Goal: Navigation & Orientation: Find specific page/section

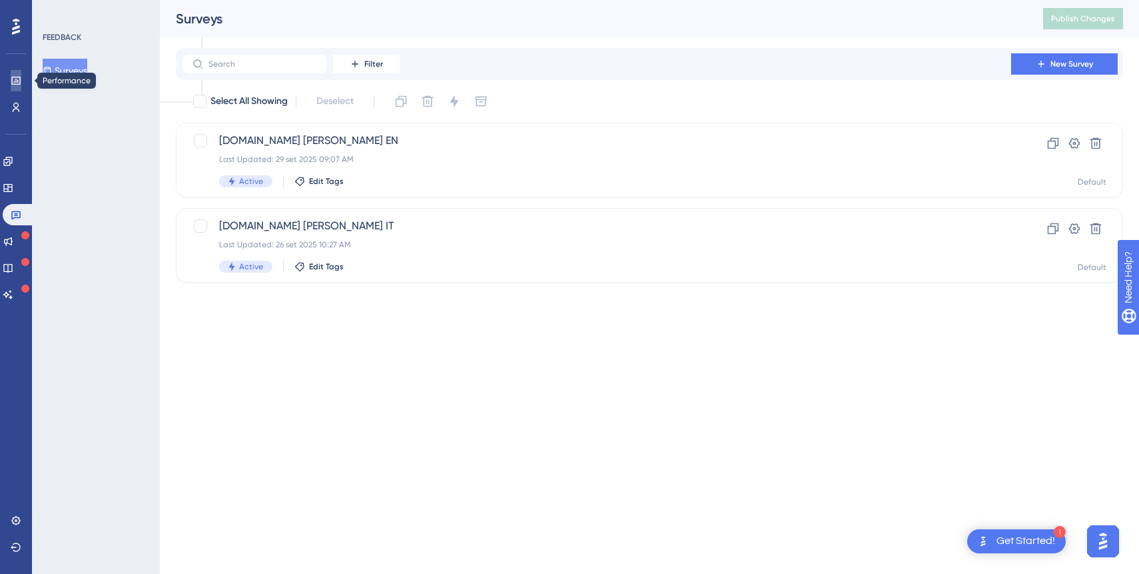
click at [14, 84] on icon at bounding box center [15, 81] width 9 height 8
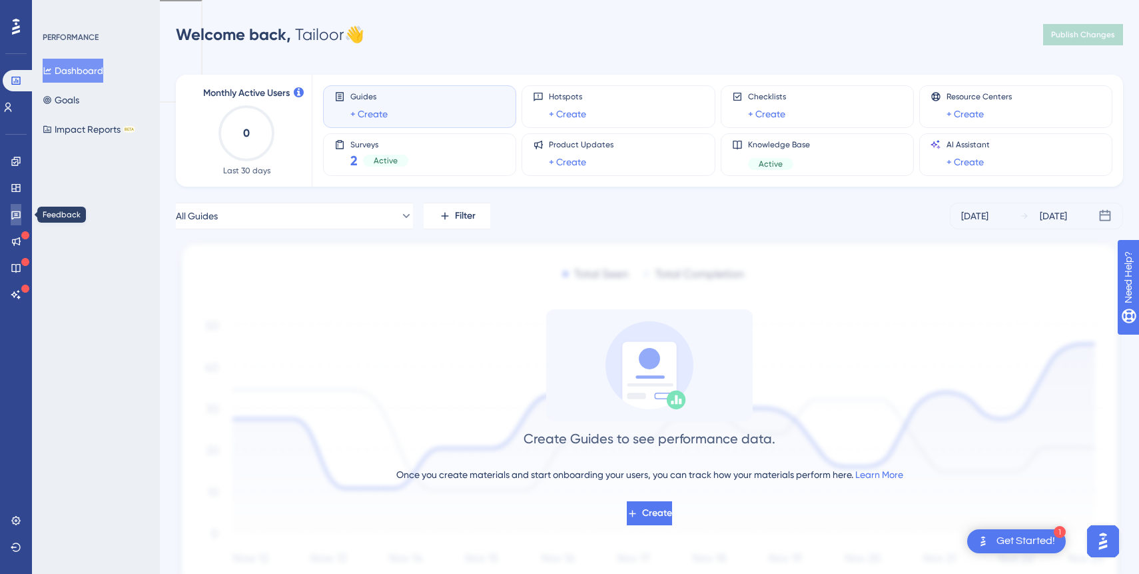
click at [21, 214] on link at bounding box center [16, 214] width 11 height 21
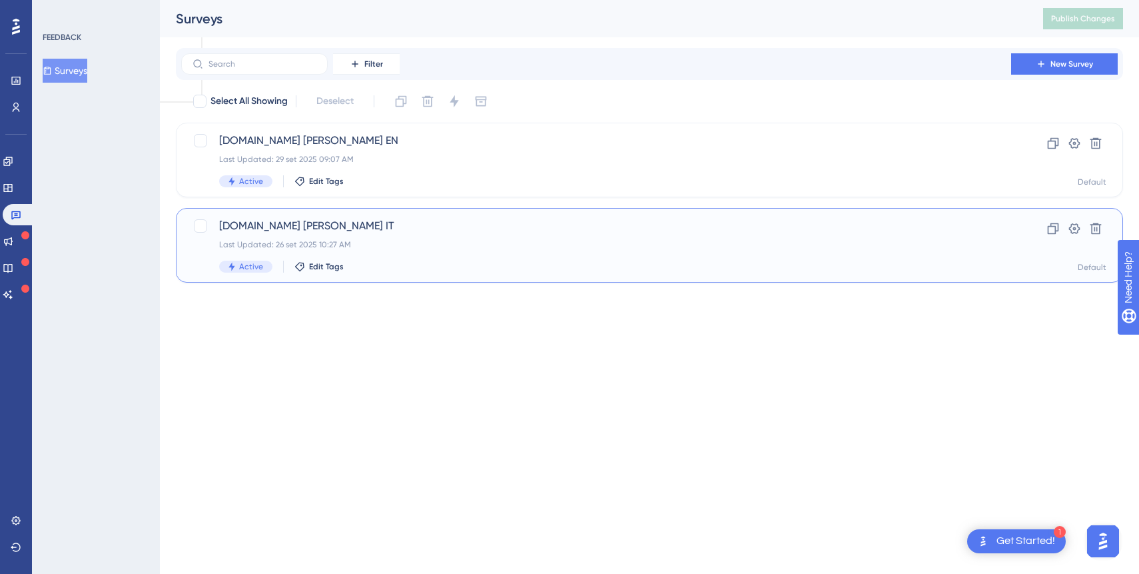
click at [445, 247] on div "Last Updated: 26 set 2025 10:27 AM" at bounding box center [596, 244] width 754 height 11
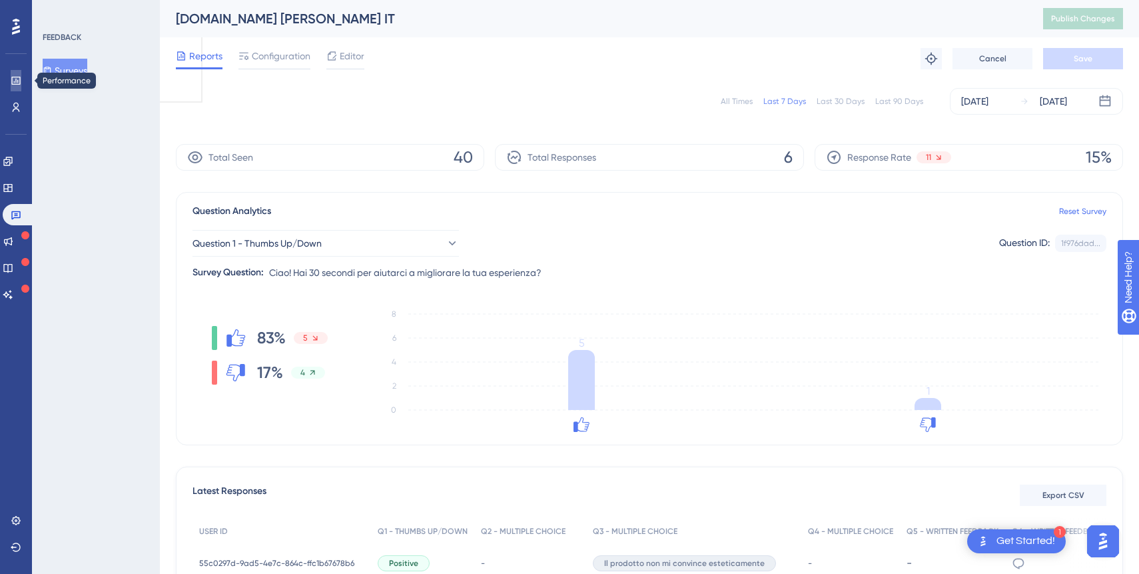
click at [17, 80] on icon at bounding box center [15, 81] width 9 height 8
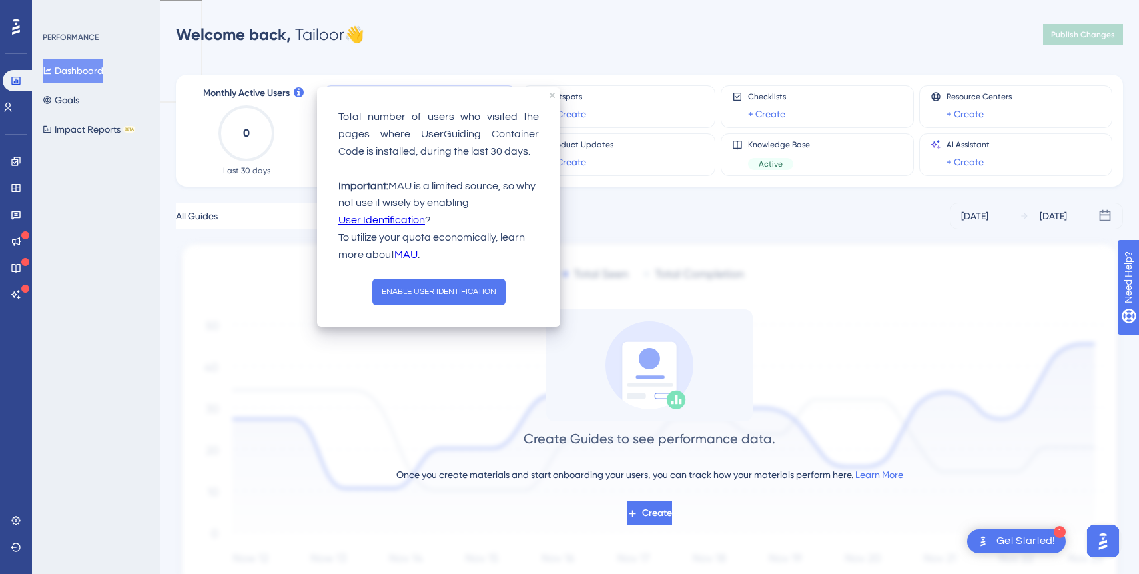
drag, startPoint x: 425, startPoint y: 183, endPoint x: 474, endPoint y: 207, distance: 55.1
click at [475, 208] on p "Important: MAU is a limited source, so why not use it wisely by enabling User I…" at bounding box center [438, 204] width 201 height 52
click at [495, 201] on p "Important: MAU is a limited source, so why not use it wisely by enabling User I…" at bounding box center [438, 204] width 201 height 52
drag, startPoint x: 495, startPoint y: 201, endPoint x: 454, endPoint y: 190, distance: 42.8
click at [454, 190] on p "Important: MAU is a limited source, so why not use it wisely by enabling User I…" at bounding box center [438, 204] width 201 height 52
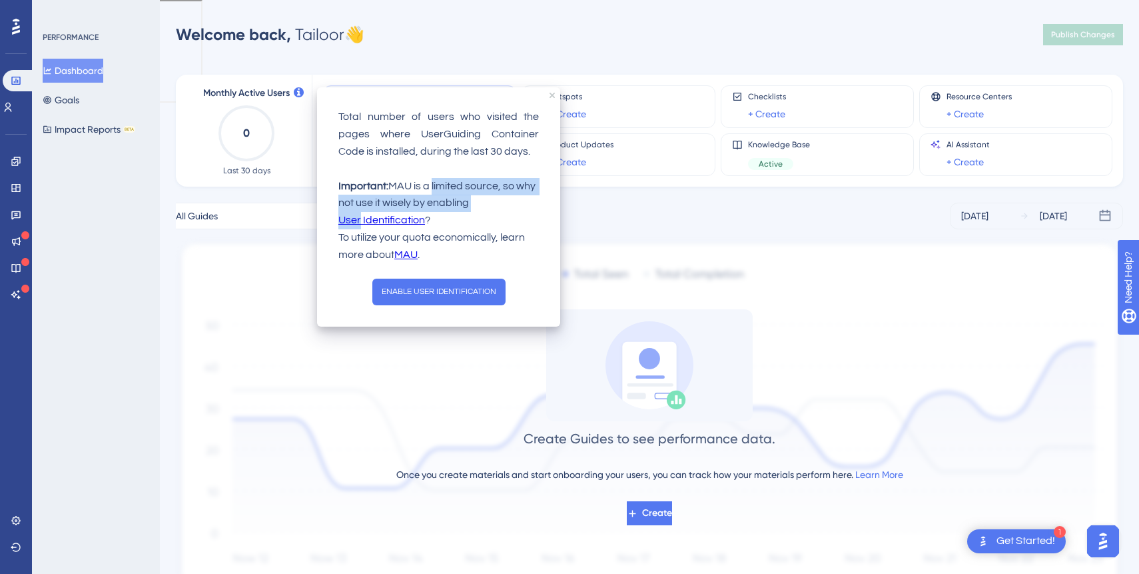
click at [490, 205] on p "Important: MAU is a limited source, so why not use it wisely by enabling User I…" at bounding box center [438, 204] width 201 height 52
drag, startPoint x: 490, startPoint y: 205, endPoint x: 430, endPoint y: 194, distance: 61.0
click at [430, 194] on p "Important: MAU is a limited source, so why not use it wisely by enabling User I…" at bounding box center [438, 204] width 201 height 52
click at [490, 197] on p "Important: MAU is a limited source, so why not use it wisely by enabling User I…" at bounding box center [438, 204] width 201 height 52
drag, startPoint x: 472, startPoint y: 205, endPoint x: 402, endPoint y: 194, distance: 70.1
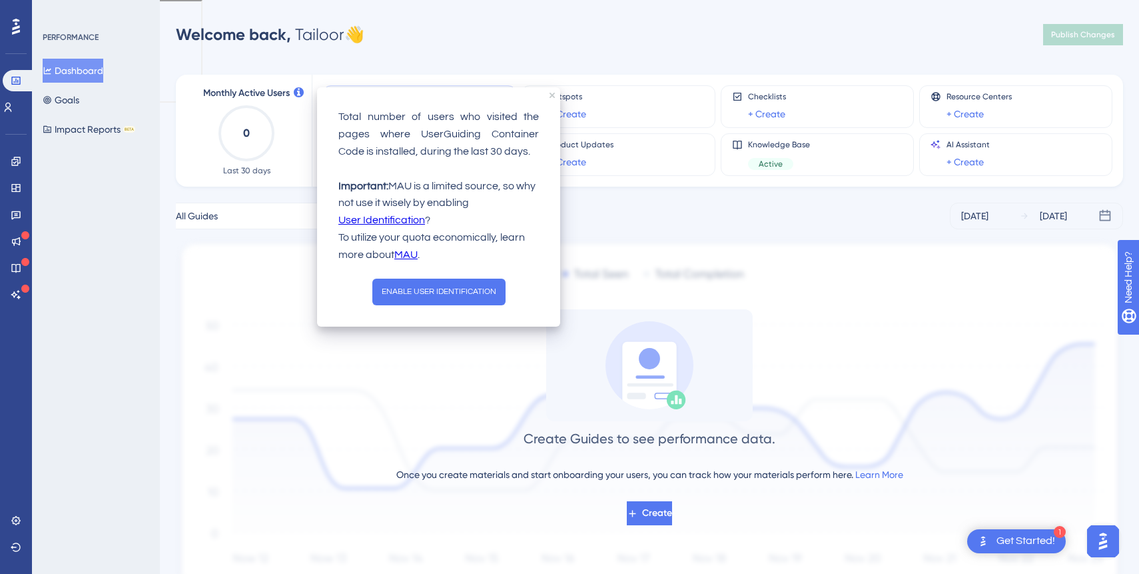
click at [402, 194] on p "Important: MAU is a limited source, so why not use it wisely by enabling User I…" at bounding box center [438, 204] width 201 height 52
click at [594, 195] on div "Monthly Active Users 0 Last 30 days Guides + Create Hotspots + Create Checklist…" at bounding box center [649, 327] width 947 height 537
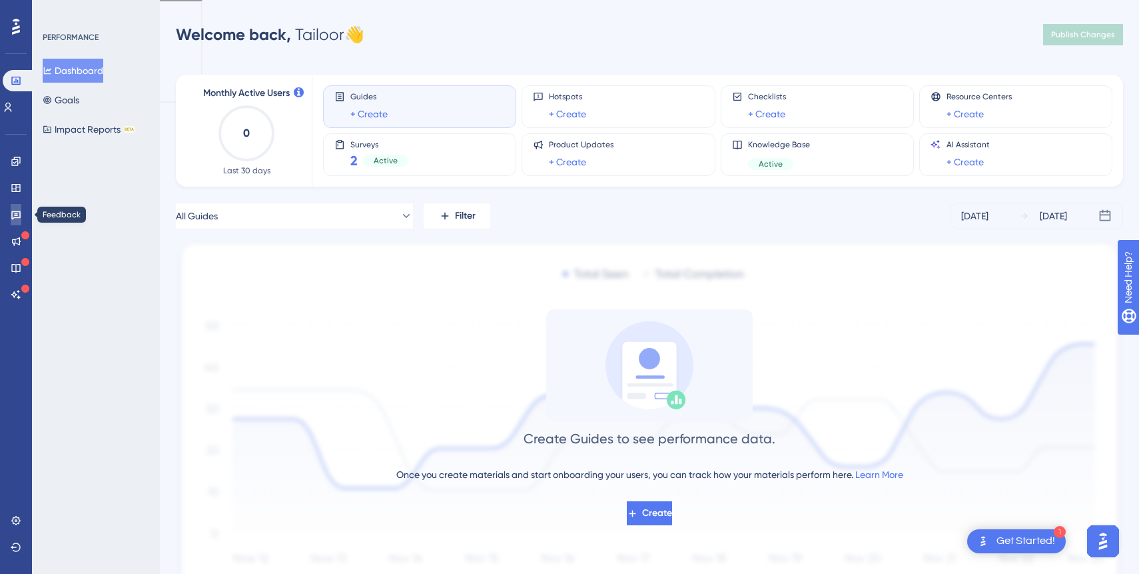
click at [13, 217] on icon at bounding box center [15, 215] width 9 height 9
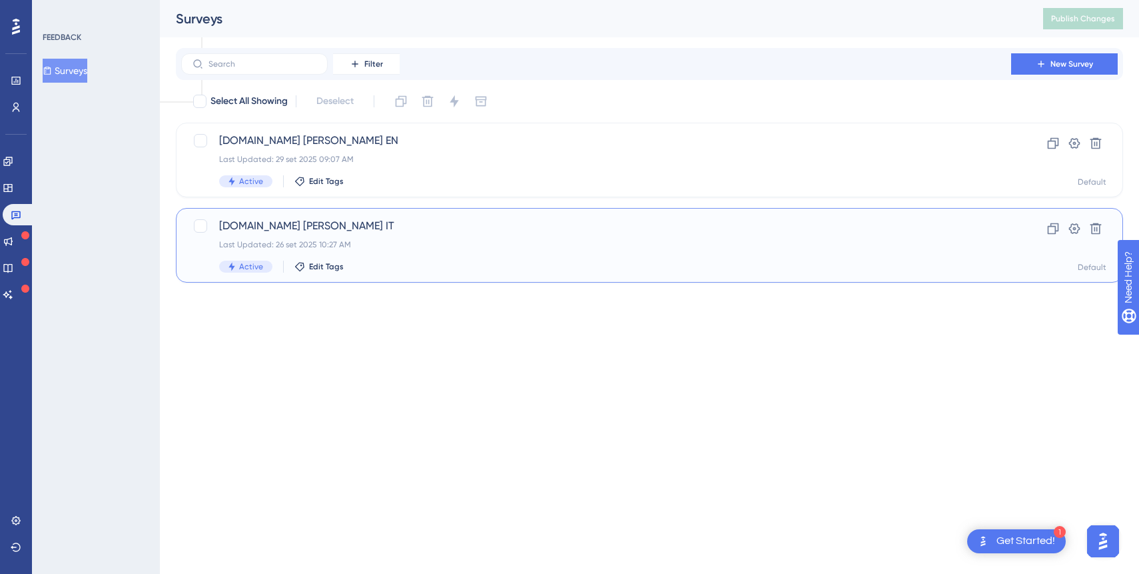
click at [398, 239] on div "Last Updated: 26 set 2025 10:27 AM" at bounding box center [596, 244] width 754 height 11
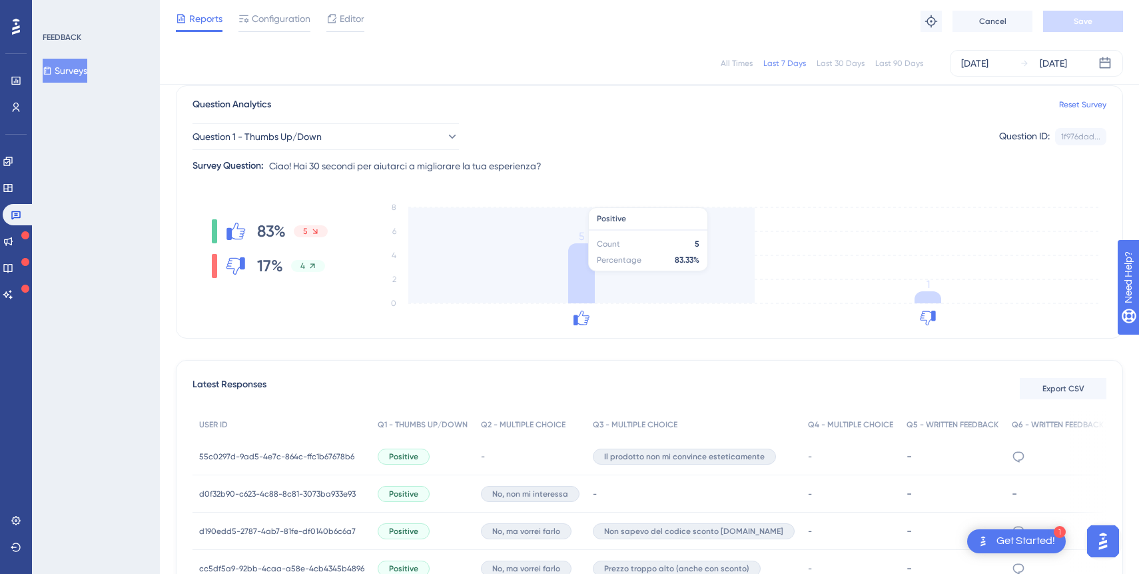
scroll to position [102, 0]
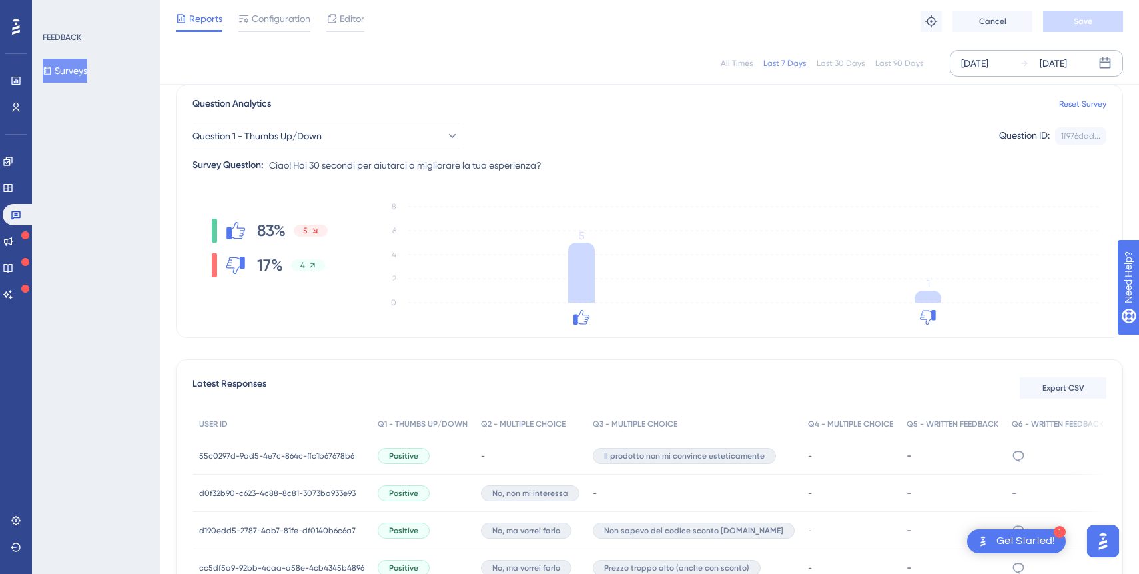
click at [1067, 63] on div "[DATE]" at bounding box center [1053, 63] width 27 height 16
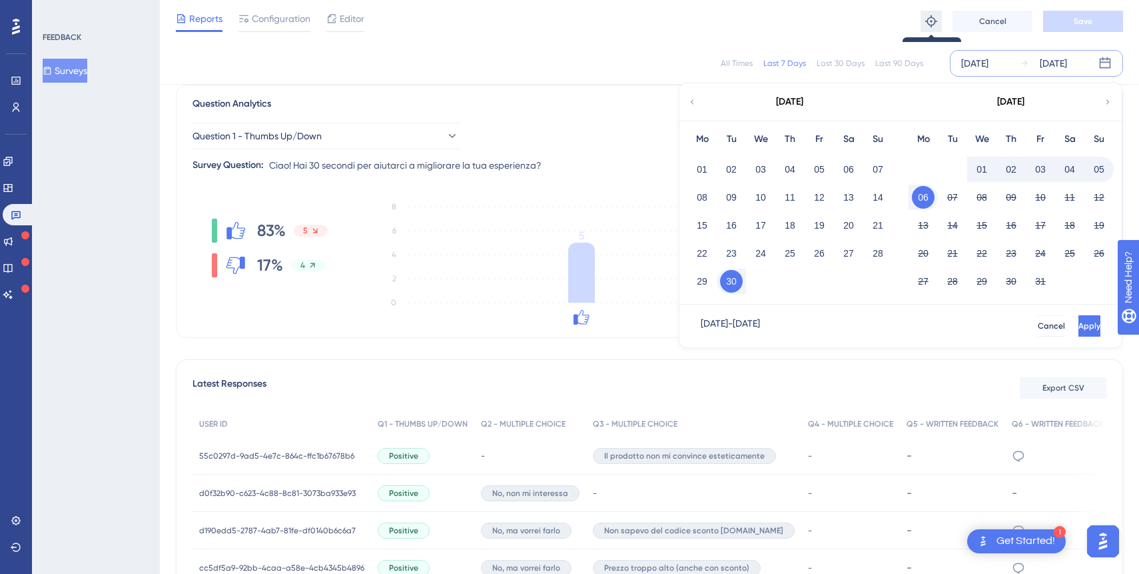
click at [930, 18] on icon at bounding box center [931, 21] width 13 height 13
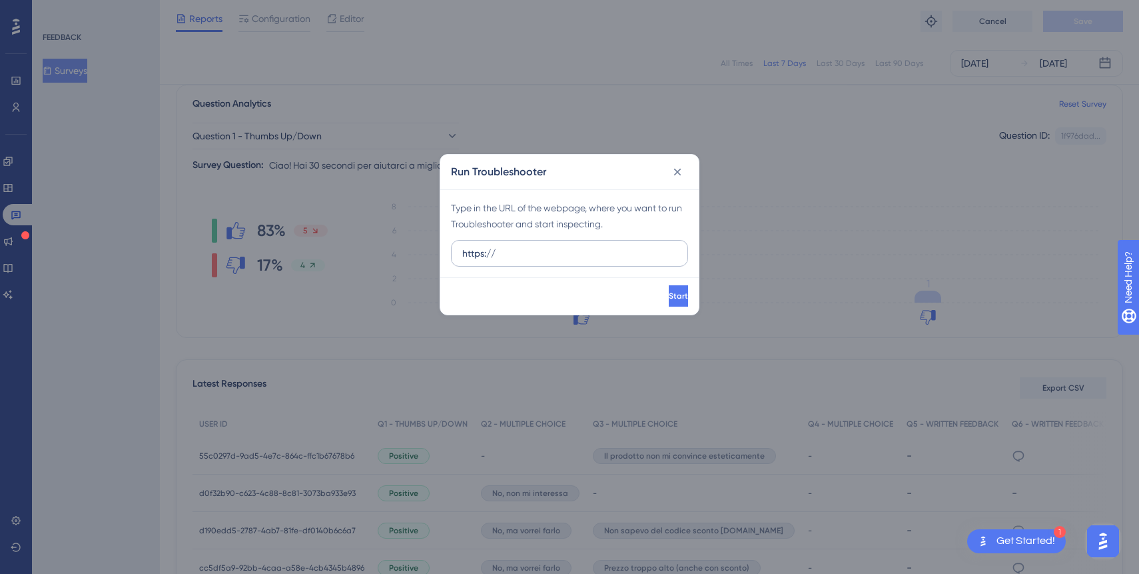
click at [601, 252] on input "https://" at bounding box center [569, 253] width 214 height 15
drag, startPoint x: 522, startPoint y: 246, endPoint x: 522, endPoint y: 218, distance: 28.0
click at [522, 218] on div "Type in the URL of the webpage, where you want to run Troubleshooter and start …" at bounding box center [569, 233] width 258 height 88
click at [541, 254] on input "https://" at bounding box center [569, 253] width 214 height 15
paste input "[DOMAIN_NAME][URL]"
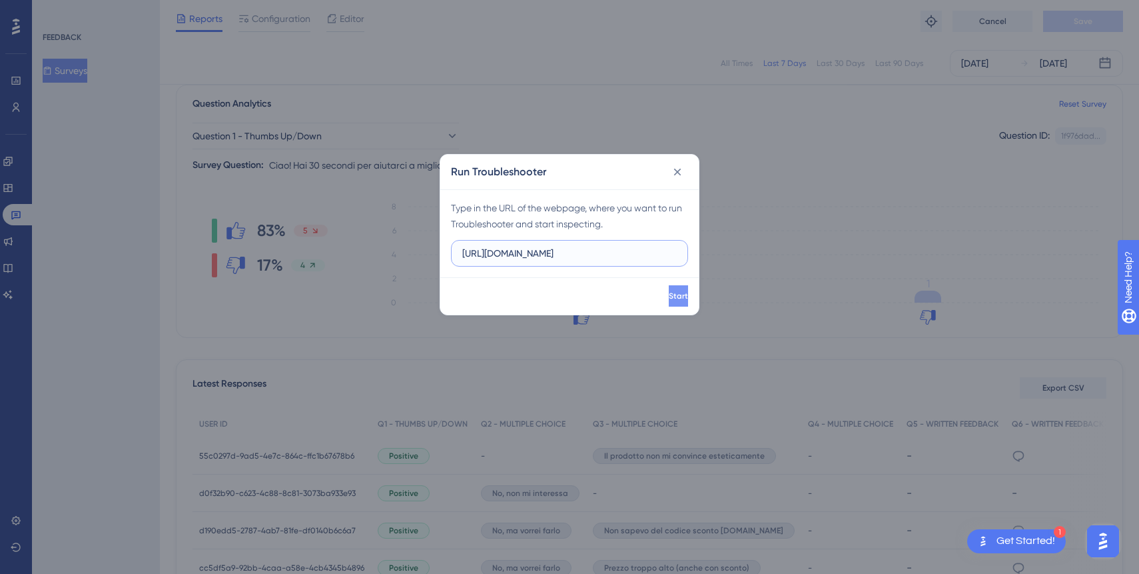
type input "[URL][DOMAIN_NAME]"
click at [669, 291] on button "Start" at bounding box center [678, 295] width 19 height 21
click at [669, 292] on span "Start" at bounding box center [678, 295] width 19 height 11
click at [681, 178] on icon at bounding box center [677, 171] width 13 height 13
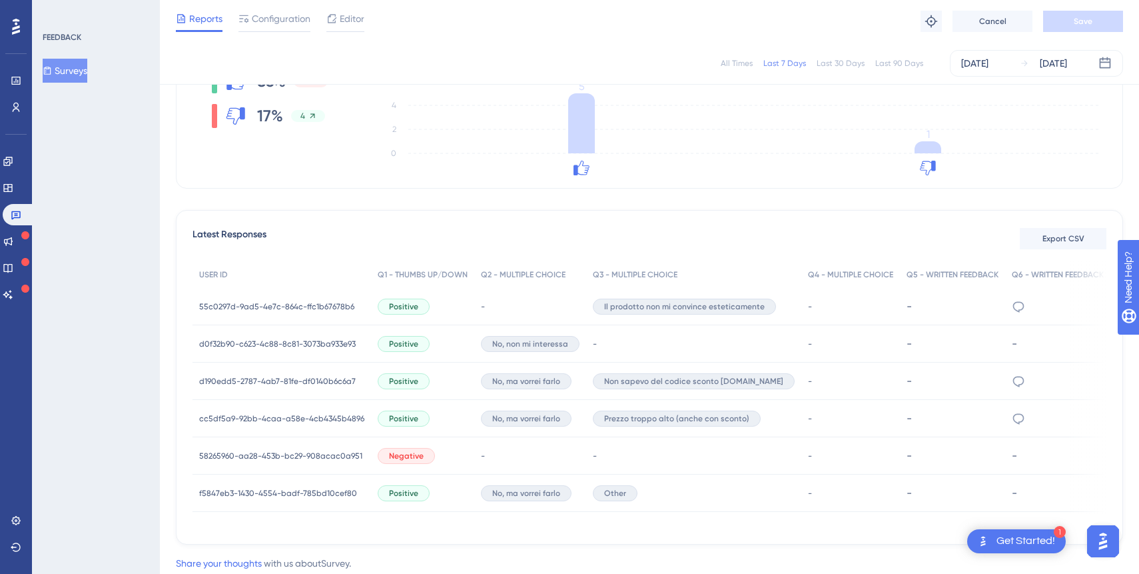
scroll to position [296, 0]
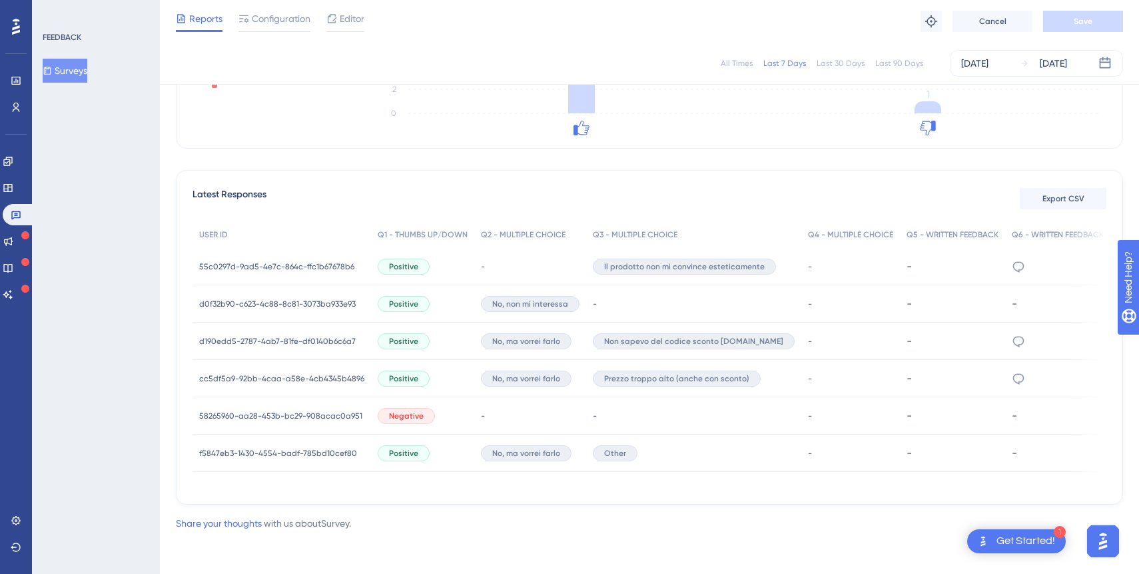
click at [1019, 541] on div "Get Started!" at bounding box center [1026, 541] width 59 height 15
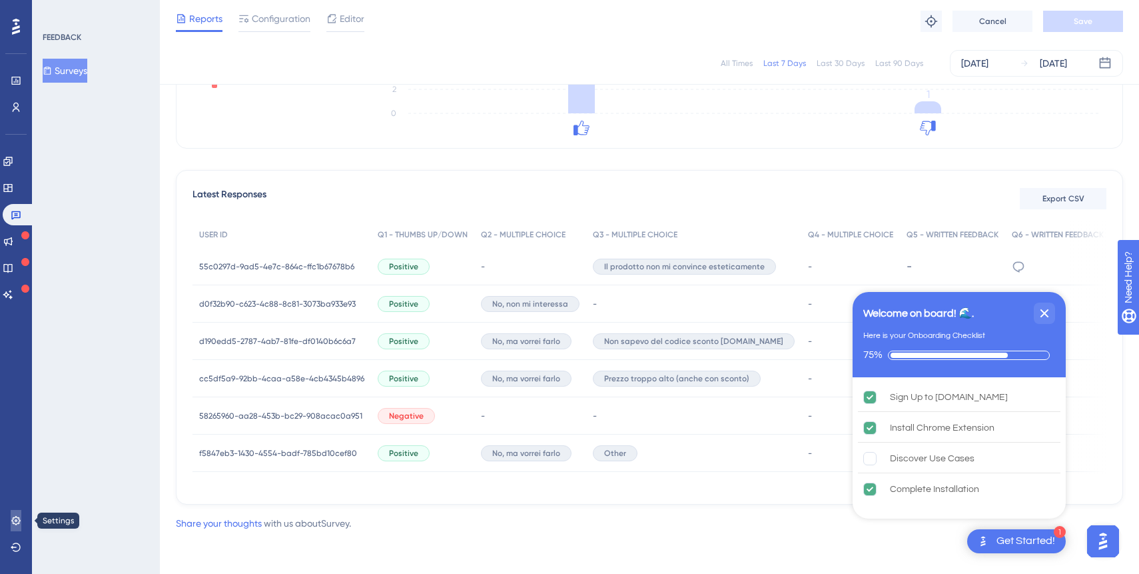
click at [15, 518] on icon at bounding box center [16, 520] width 11 height 11
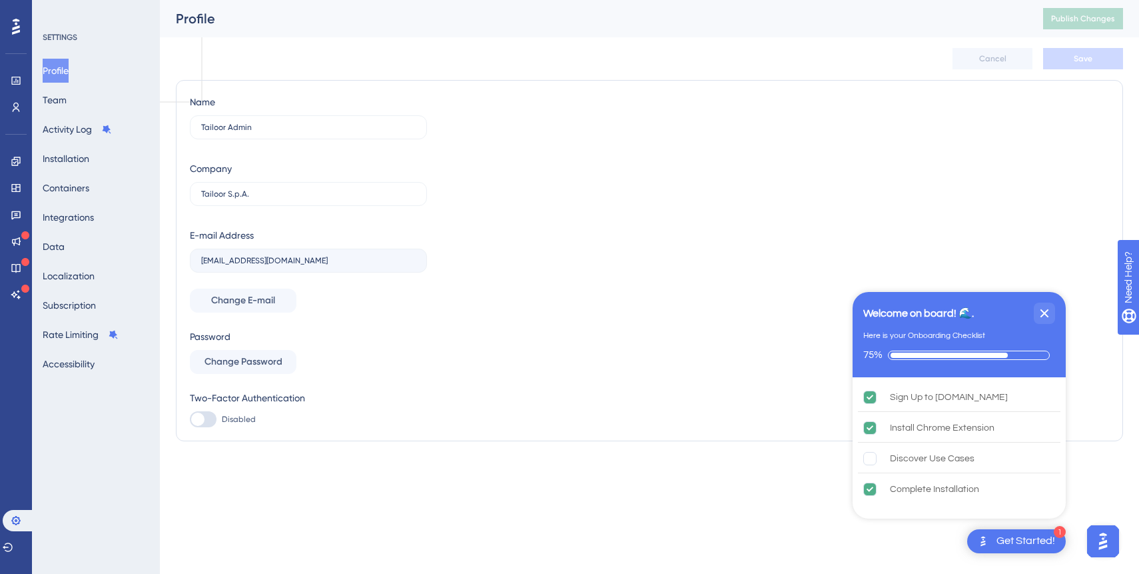
click at [101, 101] on div "Profile Team Activity Log Installation Containers Integrations Data Localizatio…" at bounding box center [97, 217] width 108 height 317
click at [57, 106] on button "Team" at bounding box center [55, 100] width 24 height 24
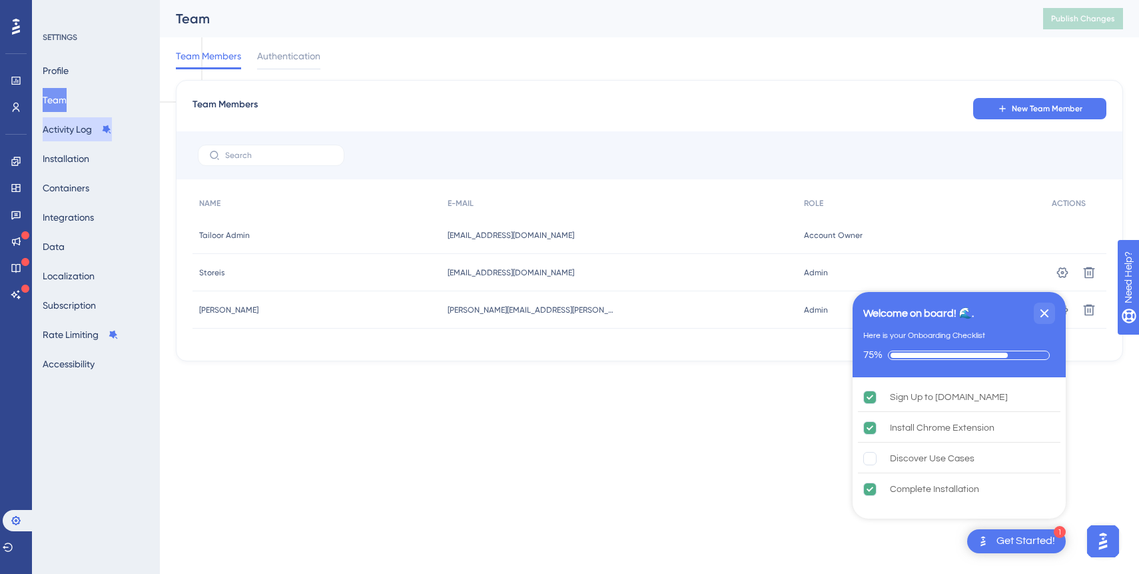
click at [79, 137] on button "Activity Log" at bounding box center [77, 129] width 69 height 24
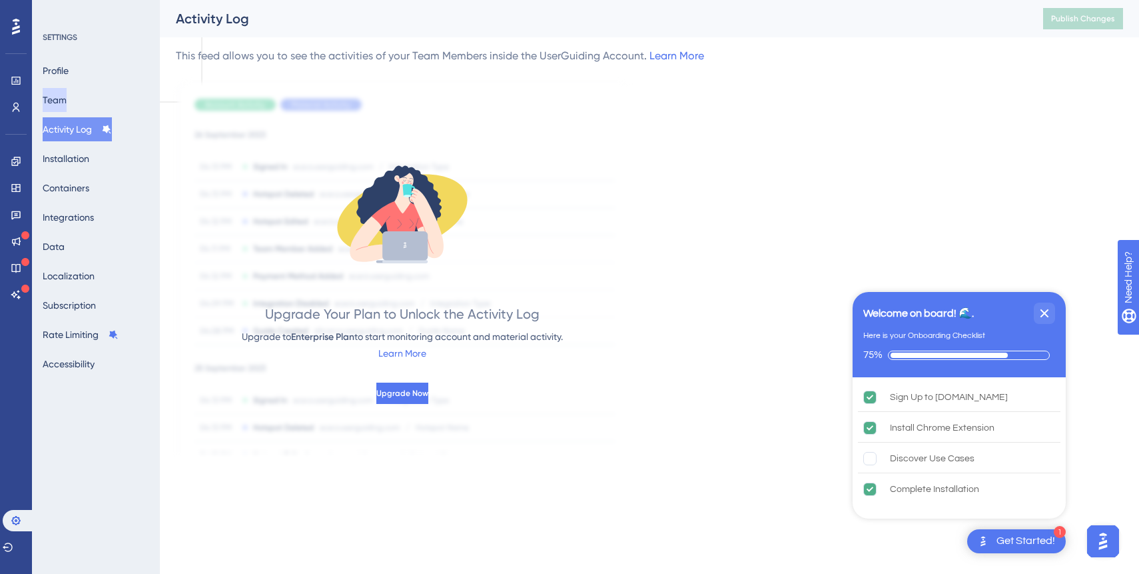
click at [67, 107] on button "Team" at bounding box center [55, 100] width 24 height 24
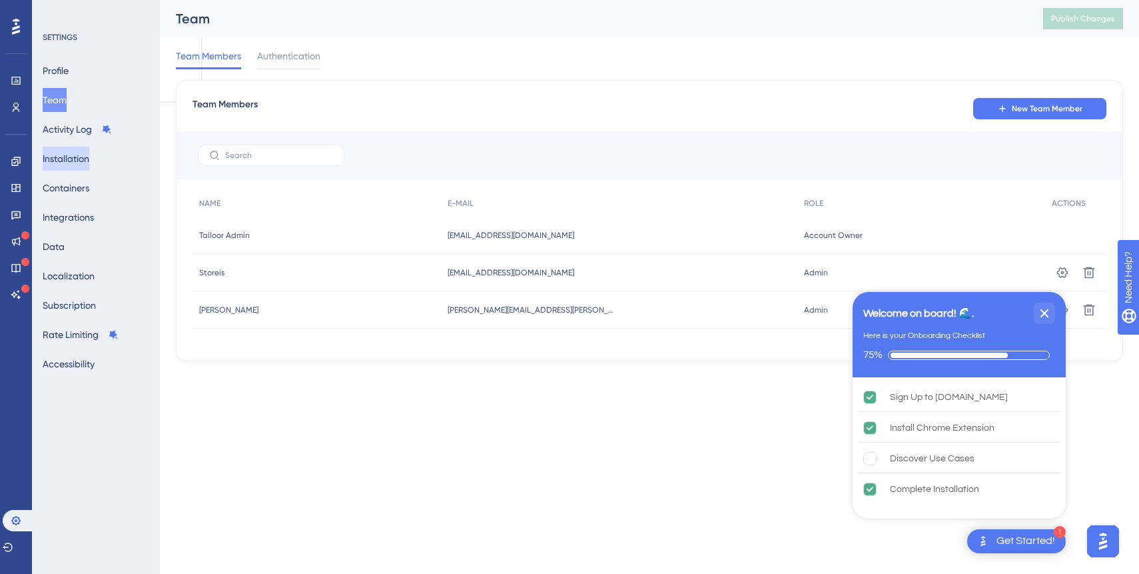
click at [74, 157] on button "Installation" at bounding box center [66, 159] width 47 height 24
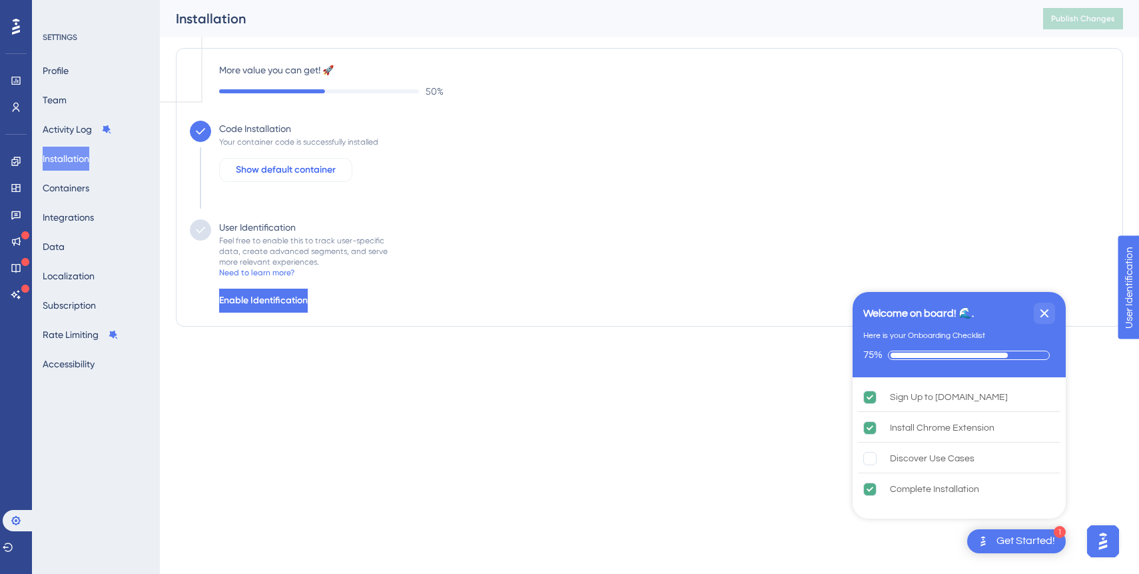
click at [289, 171] on span "Show default container" at bounding box center [286, 170] width 100 height 16
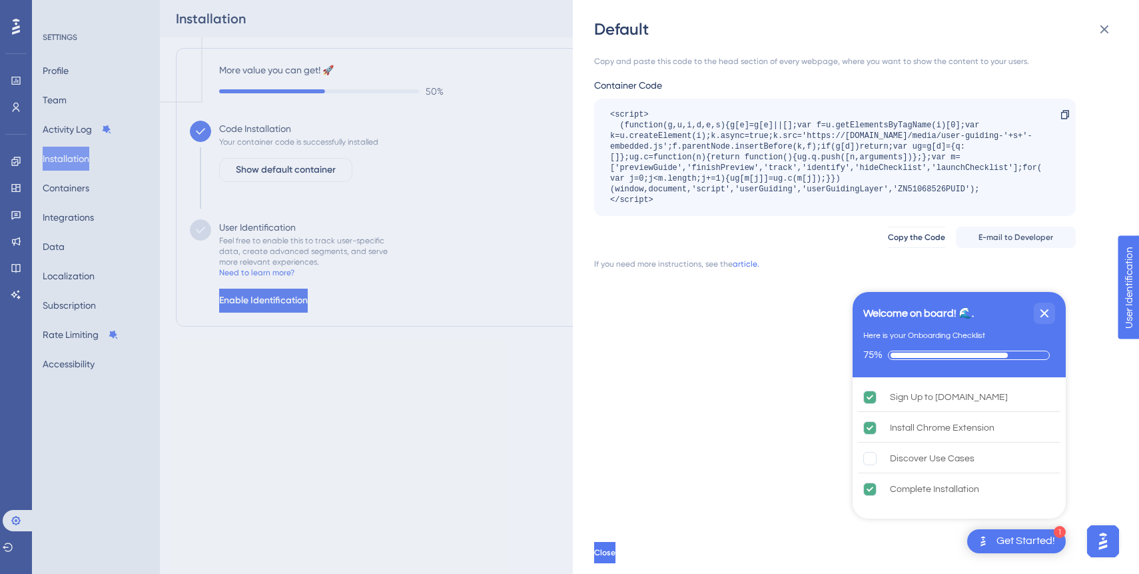
click at [460, 201] on div "Default Copy and paste this code to the head section of every webpage, where yo…" at bounding box center [569, 287] width 1139 height 574
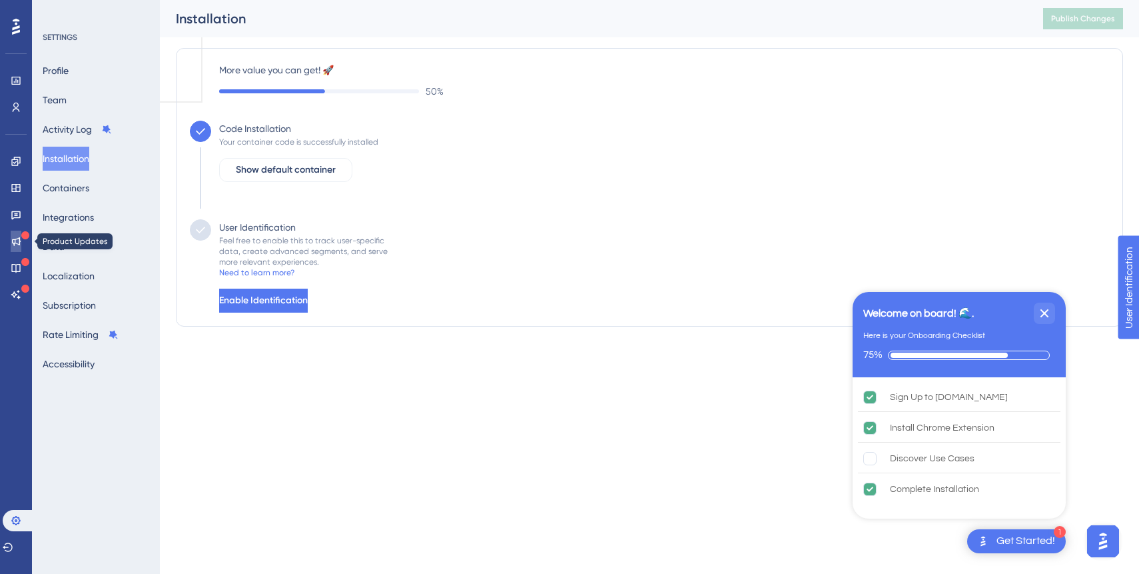
click at [17, 247] on link at bounding box center [16, 240] width 11 height 21
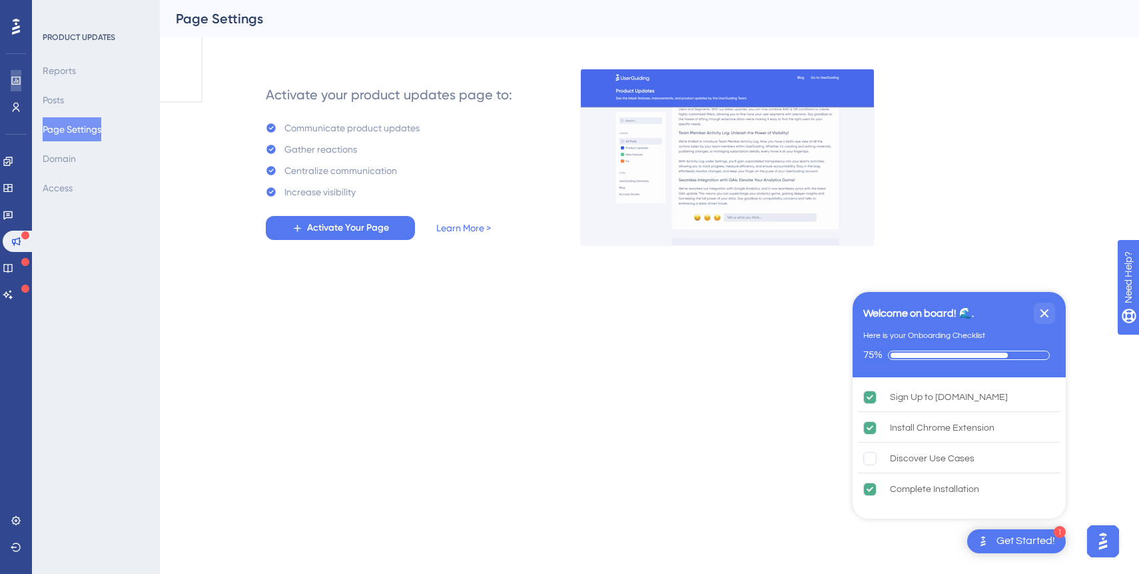
click at [17, 83] on icon at bounding box center [16, 80] width 11 height 11
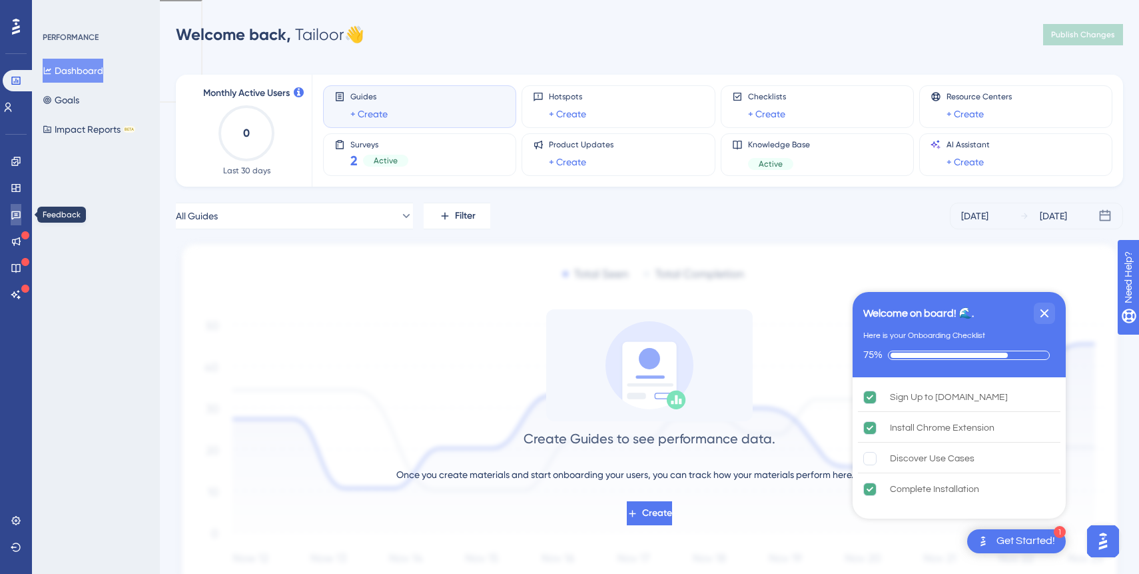
click at [13, 216] on icon at bounding box center [16, 214] width 11 height 11
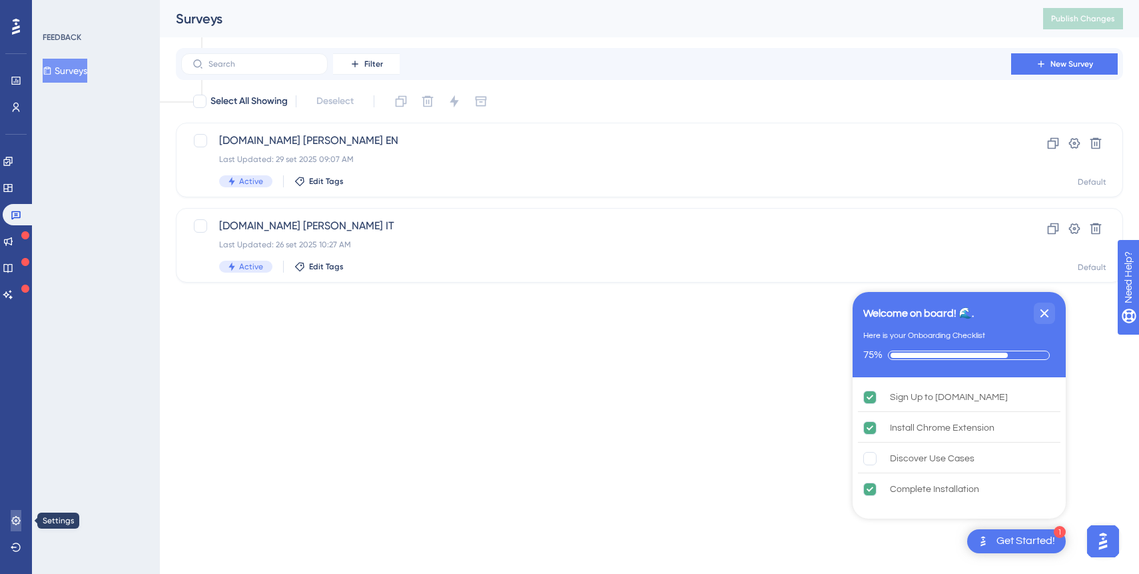
click at [14, 512] on link at bounding box center [16, 520] width 11 height 21
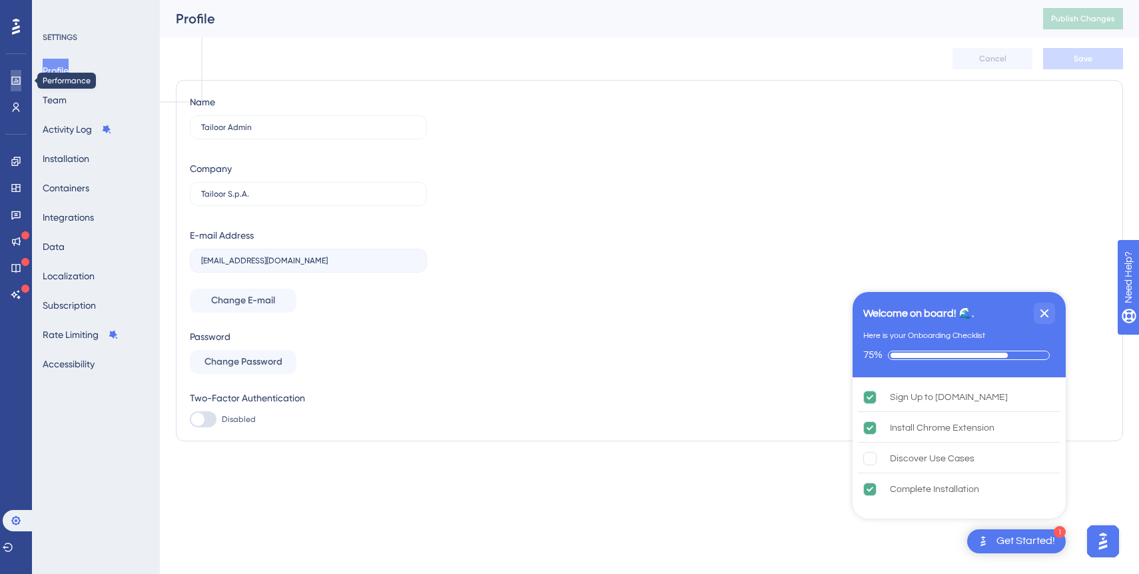
click at [16, 77] on icon at bounding box center [16, 80] width 11 height 11
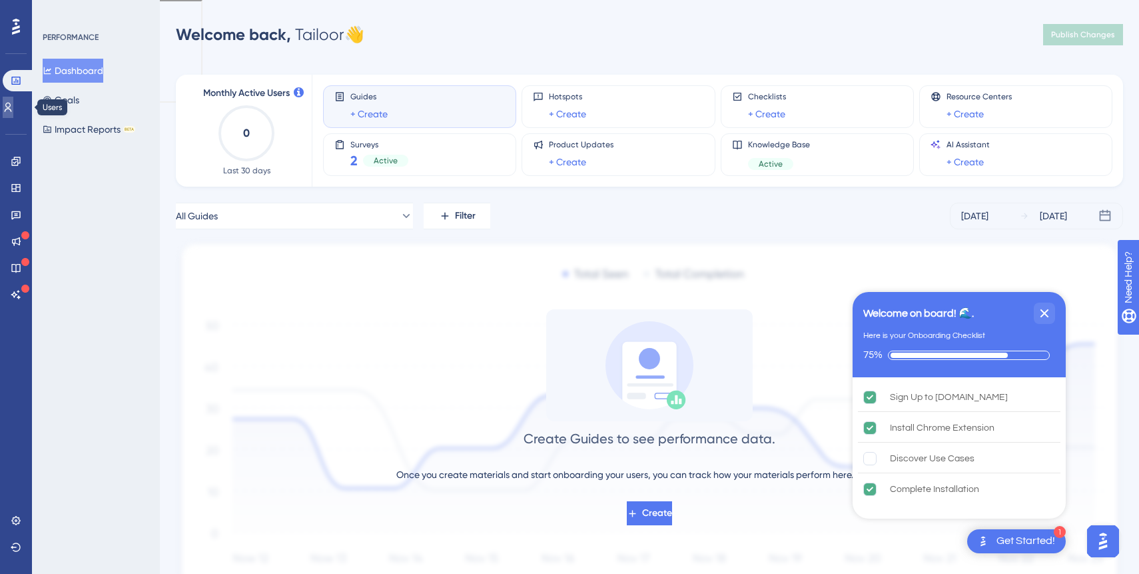
click at [10, 105] on icon at bounding box center [8, 107] width 11 height 11
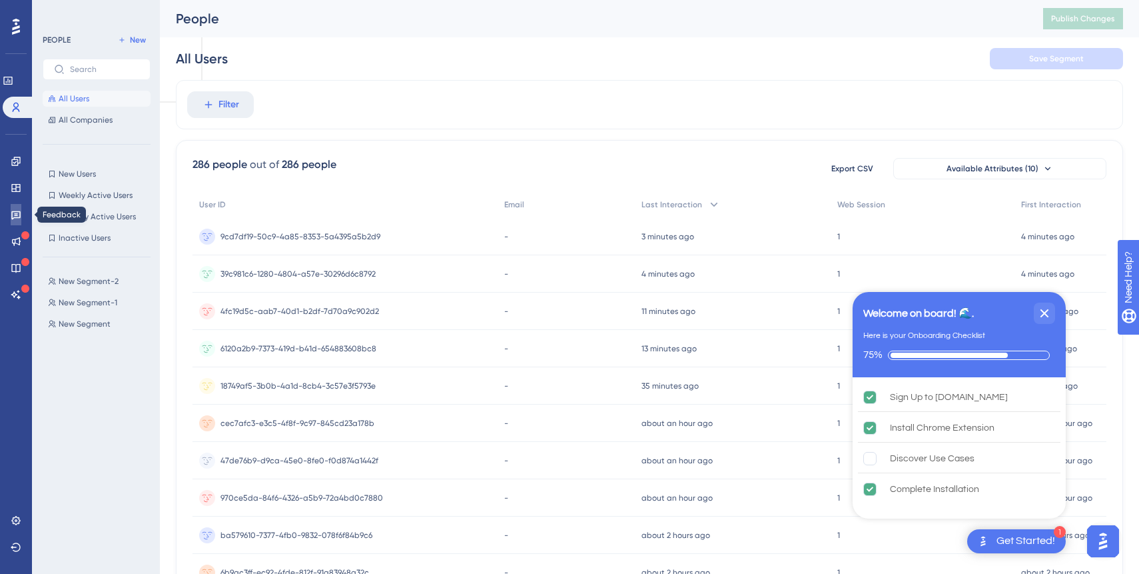
click at [17, 209] on icon at bounding box center [16, 214] width 11 height 11
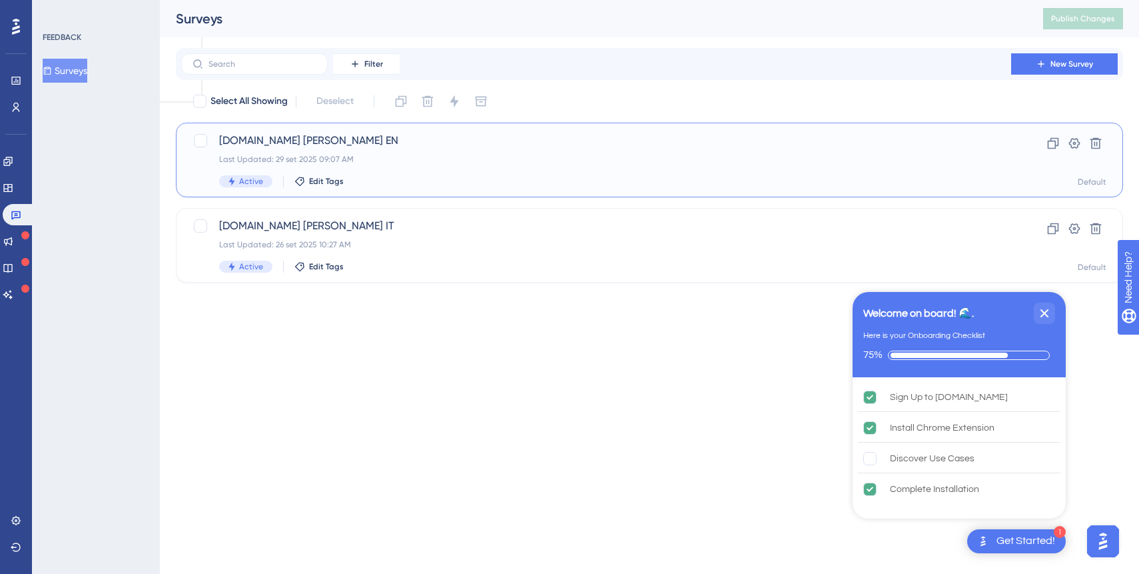
click at [419, 179] on div "Active Edit Tags" at bounding box center [596, 181] width 754 height 12
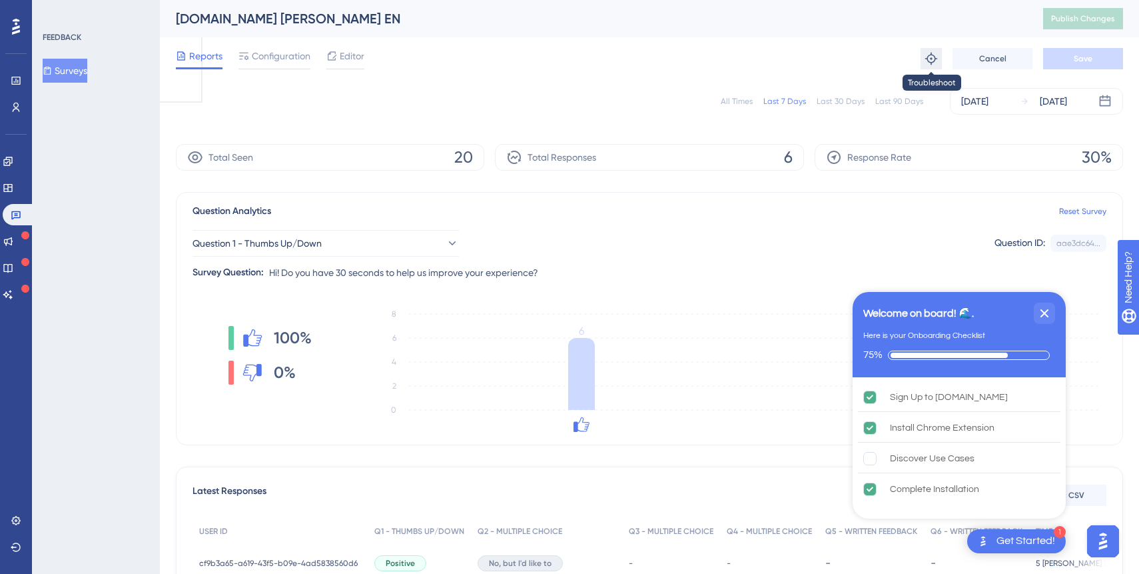
click at [931, 62] on icon at bounding box center [931, 59] width 12 height 12
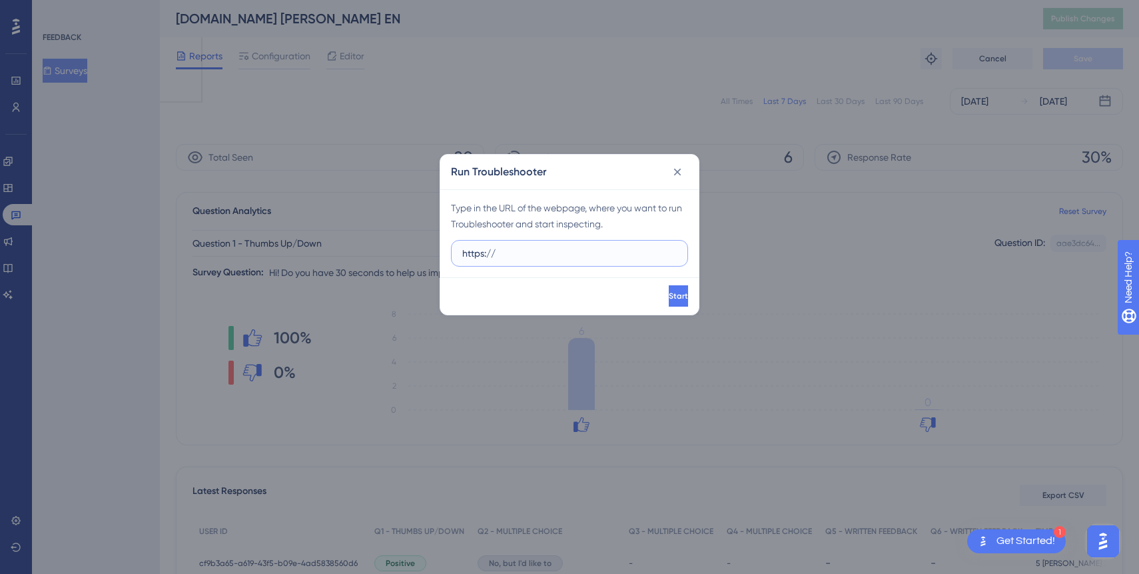
drag, startPoint x: 586, startPoint y: 257, endPoint x: 586, endPoint y: 220, distance: 37.3
click at [586, 220] on div "Type in the URL of the webpage, where you want to run Troubleshooter and start …" at bounding box center [569, 233] width 258 height 88
paste input "[DOMAIN_NAME][URL]"
type input "[URL][DOMAIN_NAME]"
click at [669, 292] on span "Start" at bounding box center [678, 295] width 19 height 11
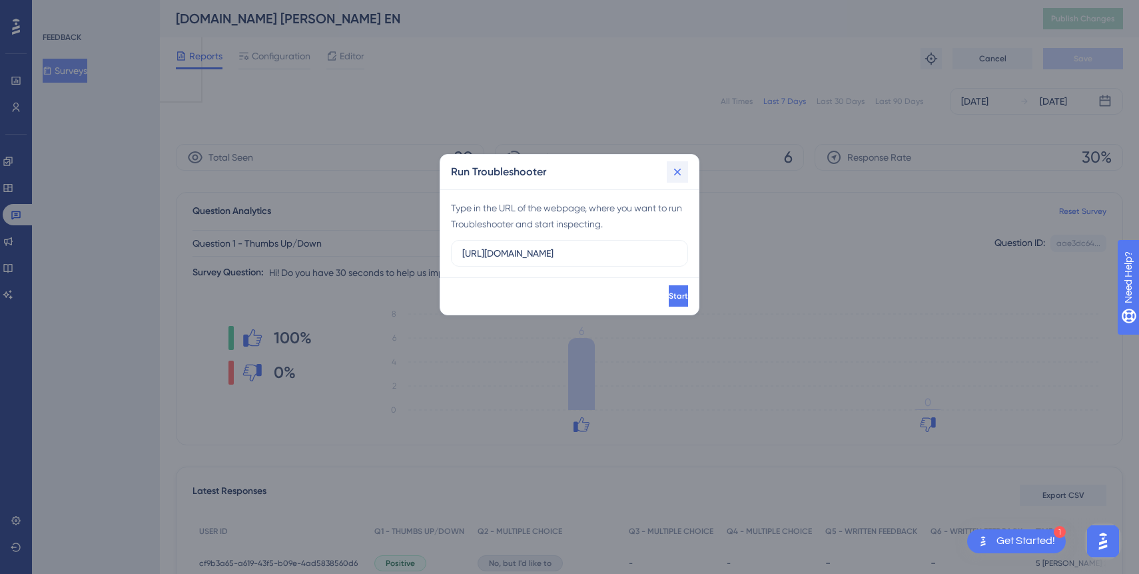
click at [678, 168] on icon at bounding box center [677, 171] width 13 height 13
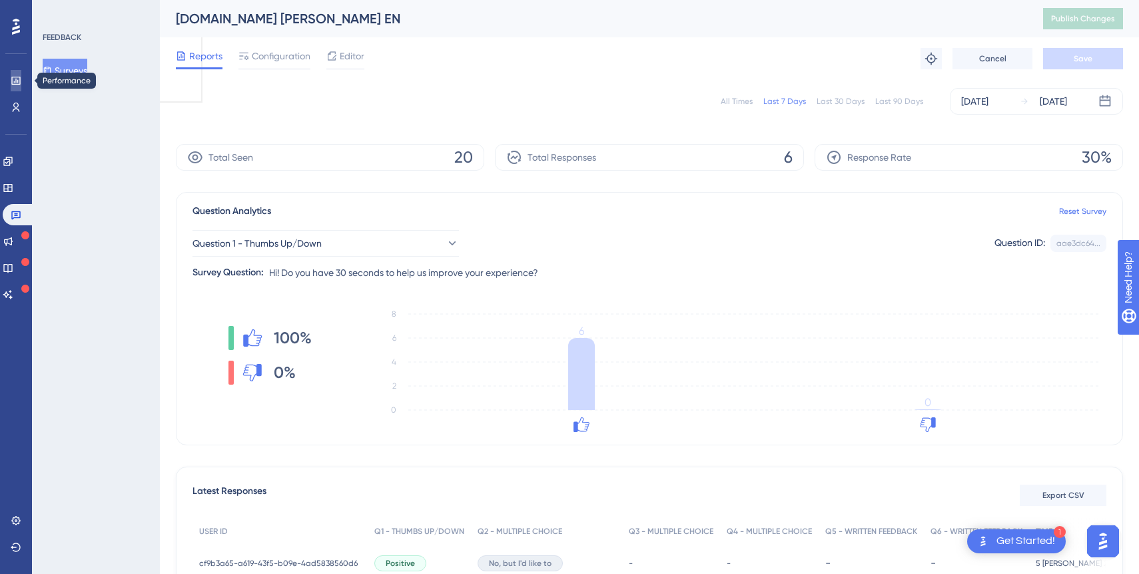
click at [20, 82] on icon at bounding box center [16, 80] width 11 height 11
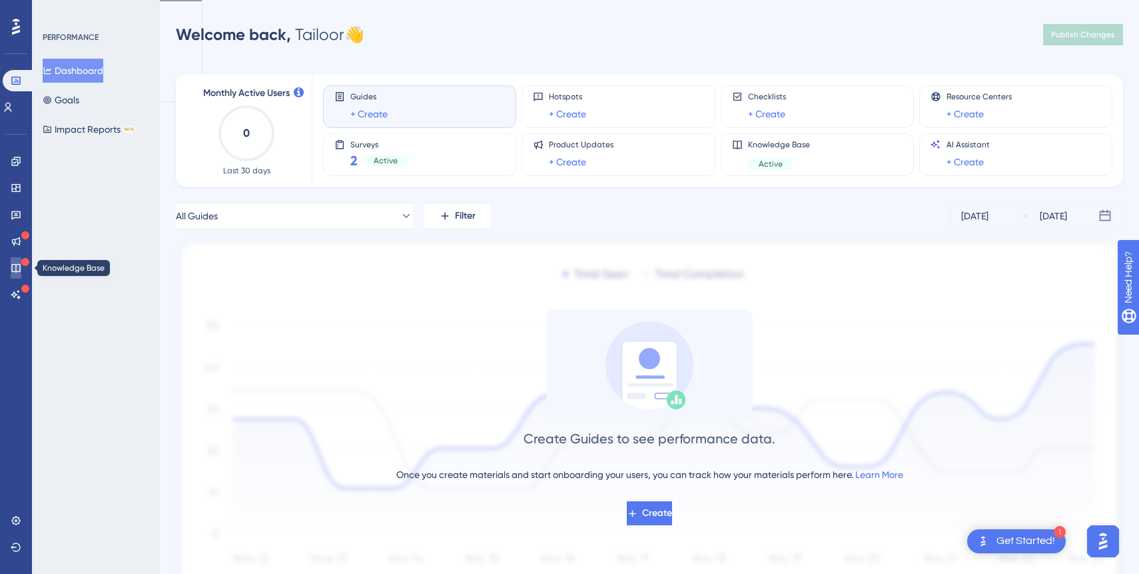
click at [17, 267] on icon at bounding box center [16, 267] width 11 height 11
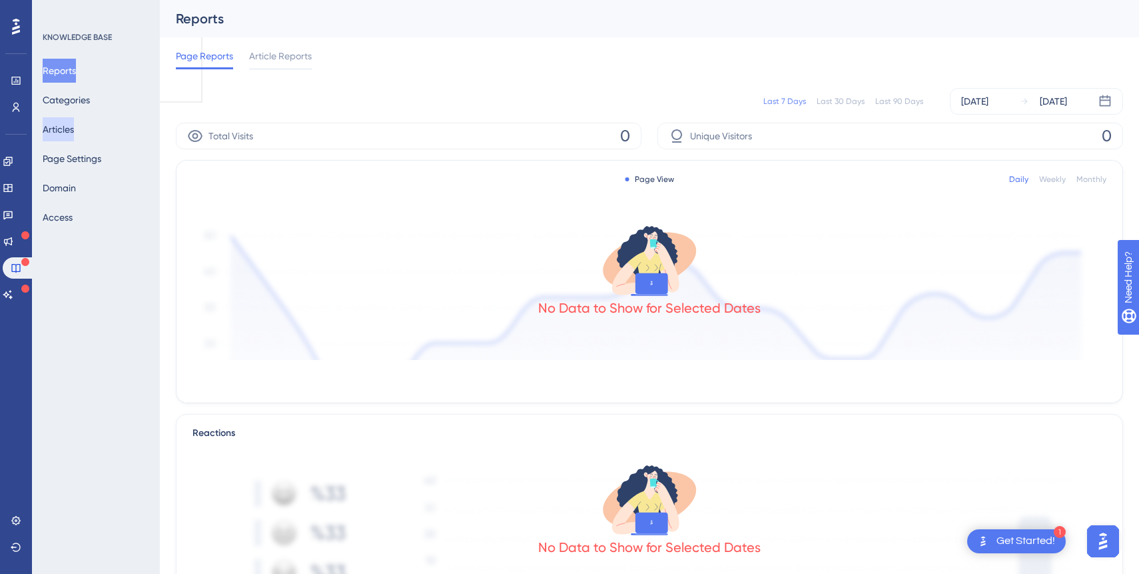
click at [74, 127] on button "Articles" at bounding box center [58, 129] width 31 height 24
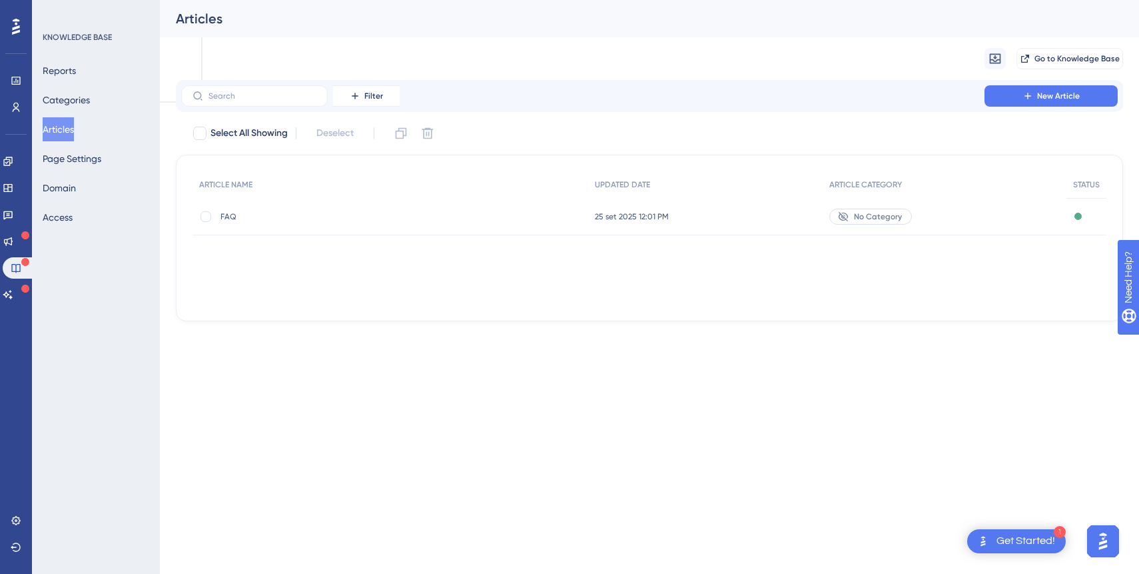
click at [228, 213] on span "FAQ" at bounding box center [326, 216] width 213 height 11
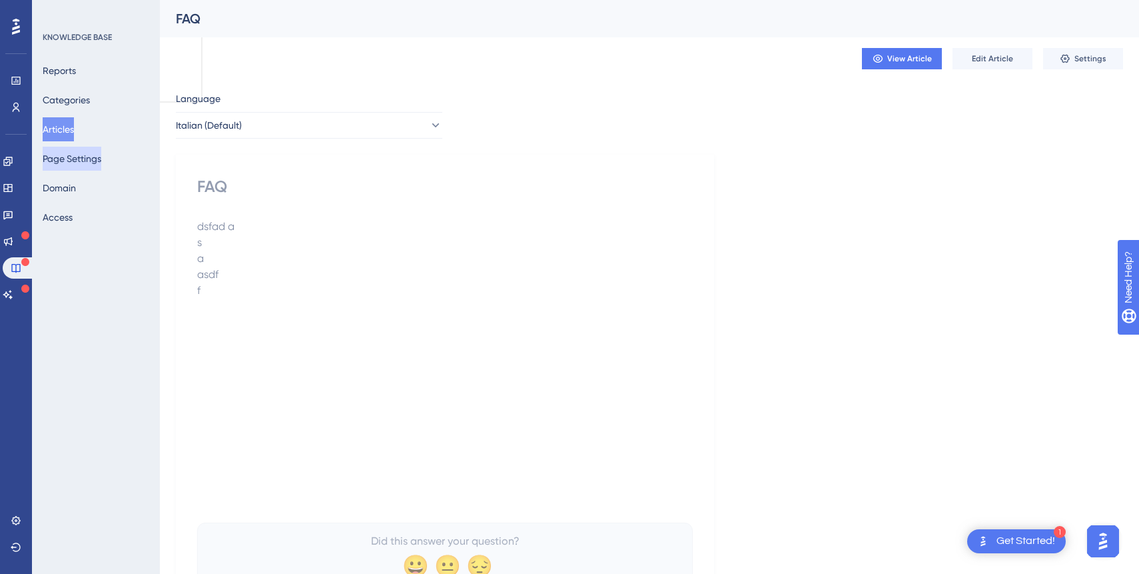
click at [101, 157] on button "Page Settings" at bounding box center [72, 159] width 59 height 24
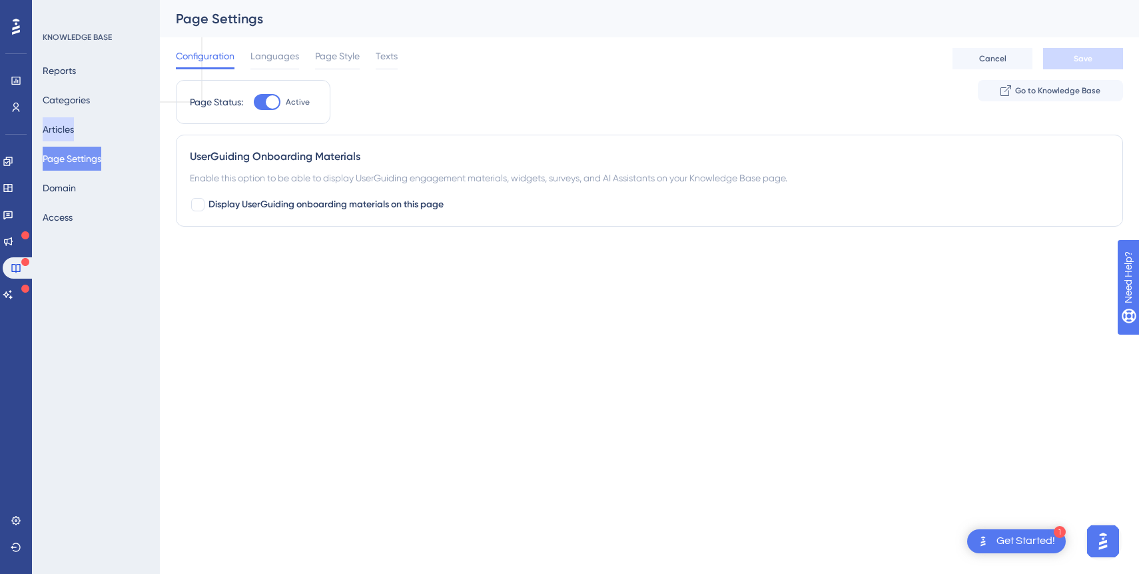
click at [74, 128] on button "Articles" at bounding box center [58, 129] width 31 height 24
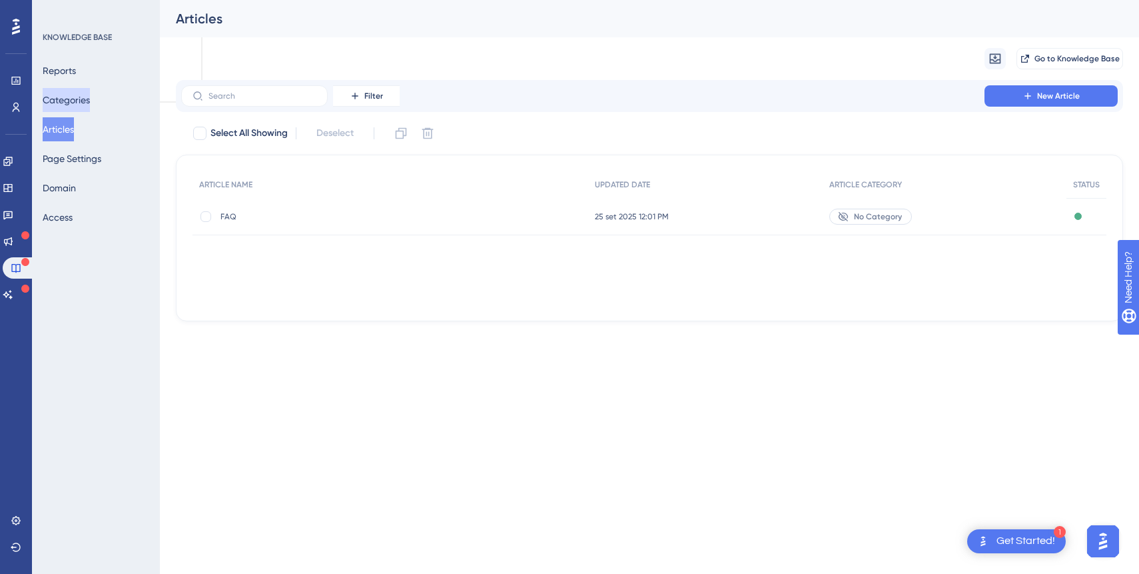
click at [86, 97] on button "Categories" at bounding box center [66, 100] width 47 height 24
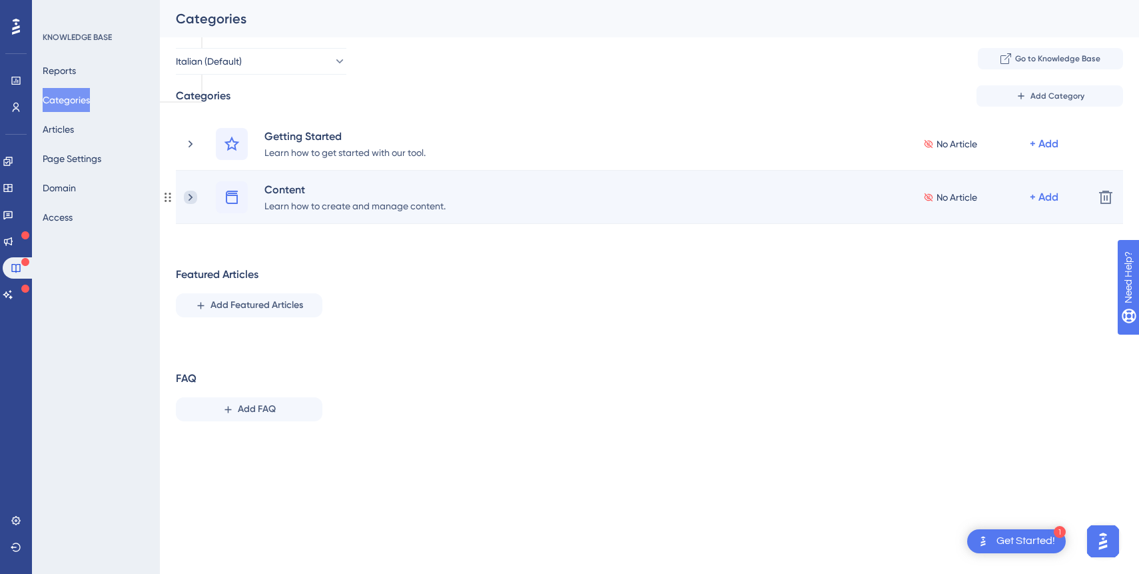
click at [194, 197] on icon at bounding box center [190, 197] width 13 height 13
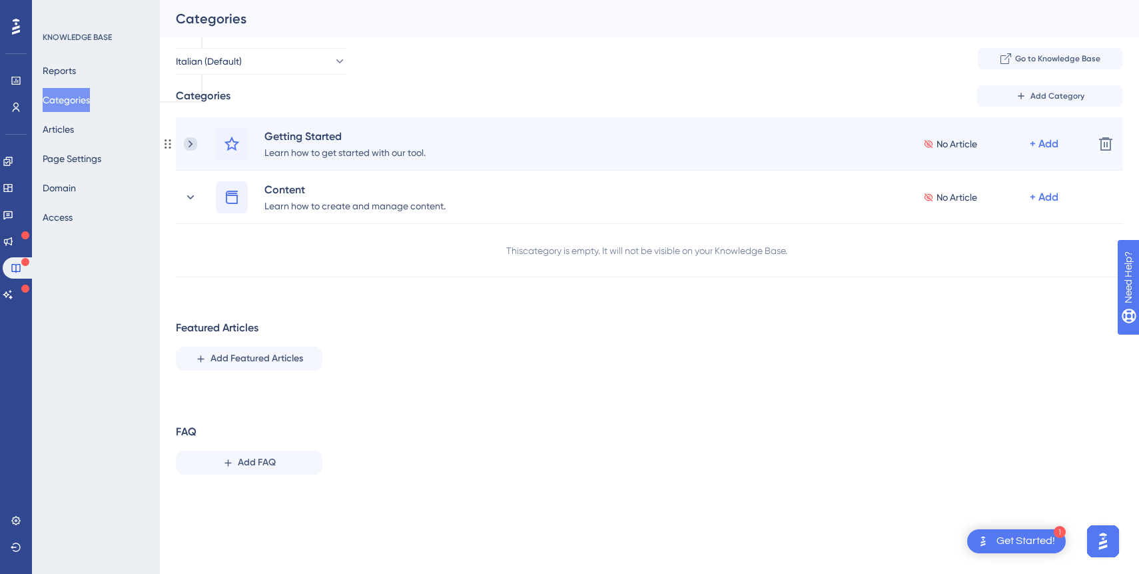
click at [187, 144] on icon at bounding box center [190, 143] width 13 height 13
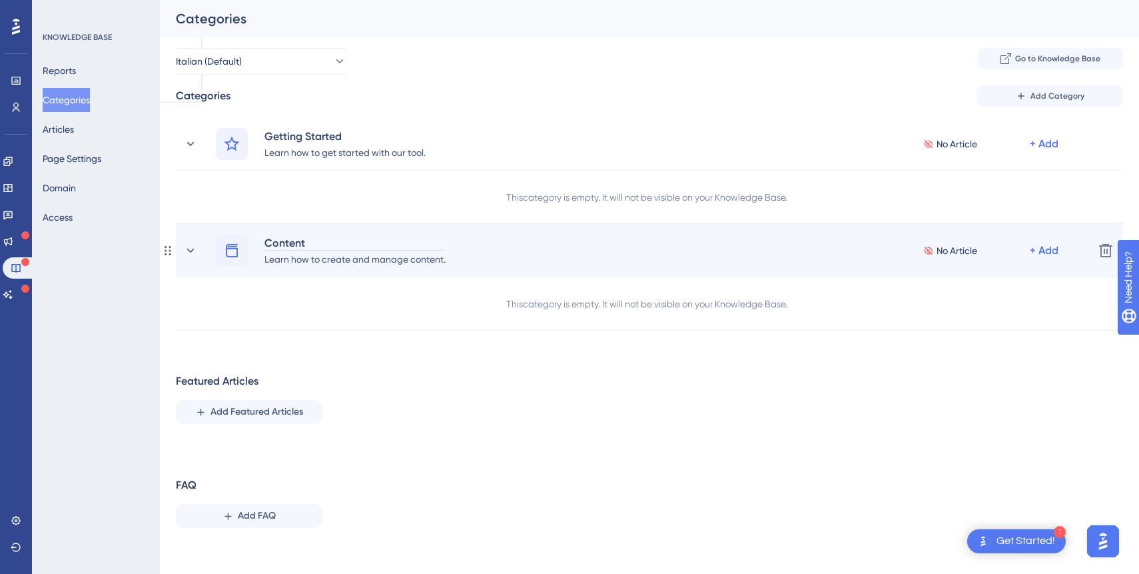
click at [290, 242] on div "Content" at bounding box center [355, 242] width 183 height 16
click at [241, 257] on div at bounding box center [232, 250] width 32 height 32
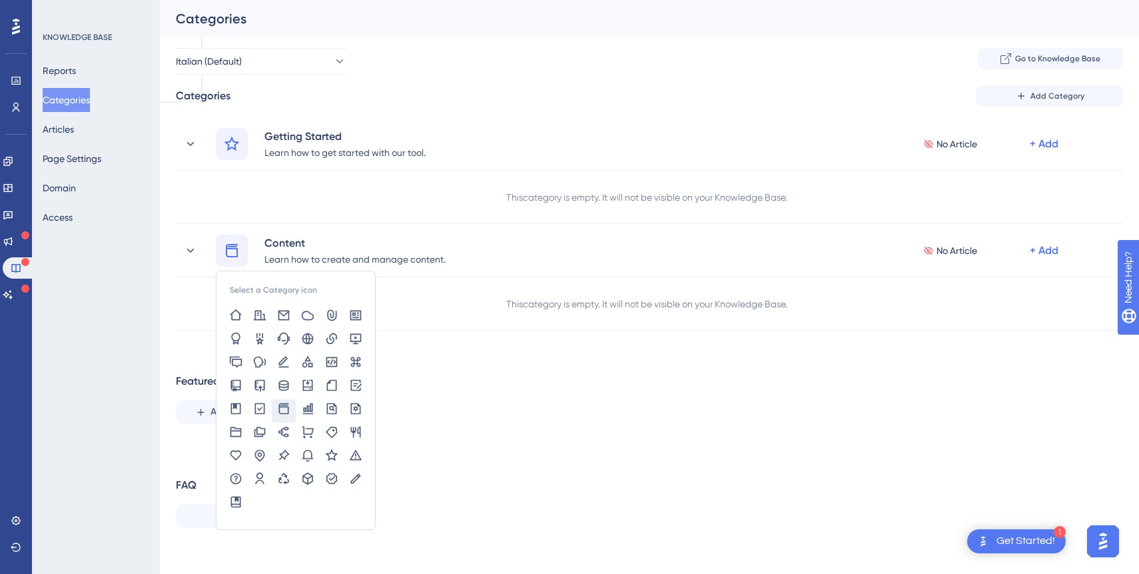
click at [501, 379] on div "Featured Articles Add Featured Articles" at bounding box center [649, 398] width 947 height 51
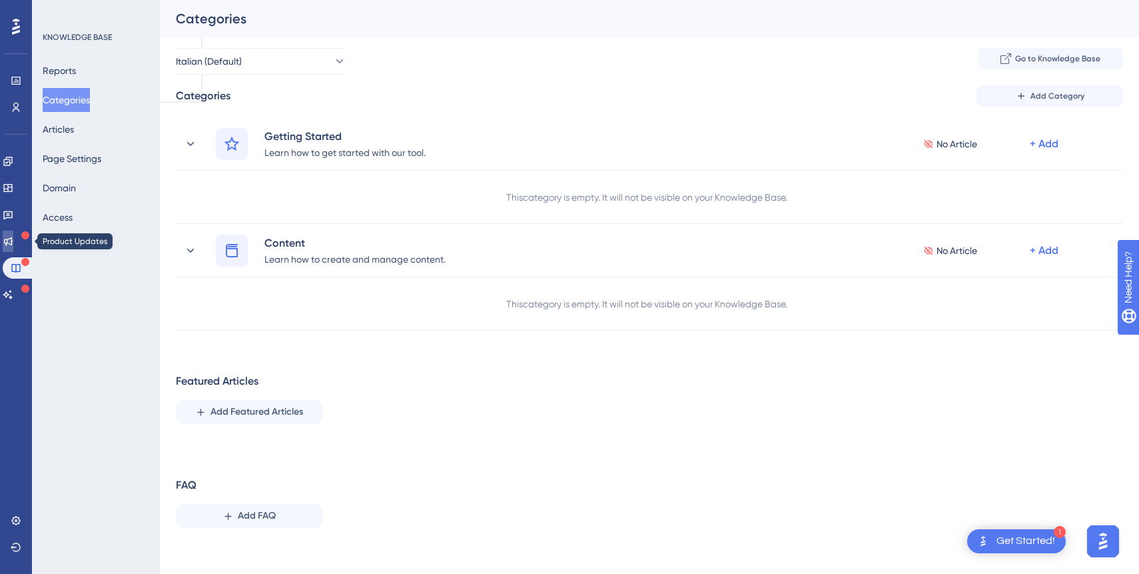
click at [13, 243] on icon at bounding box center [8, 241] width 9 height 9
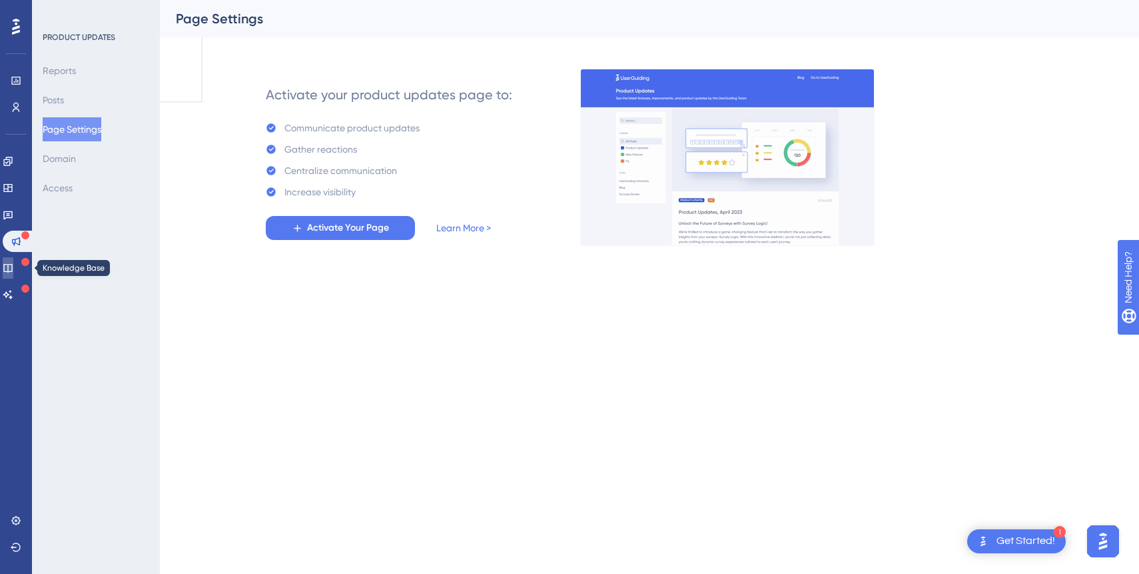
click at [13, 268] on icon at bounding box center [8, 267] width 11 height 11
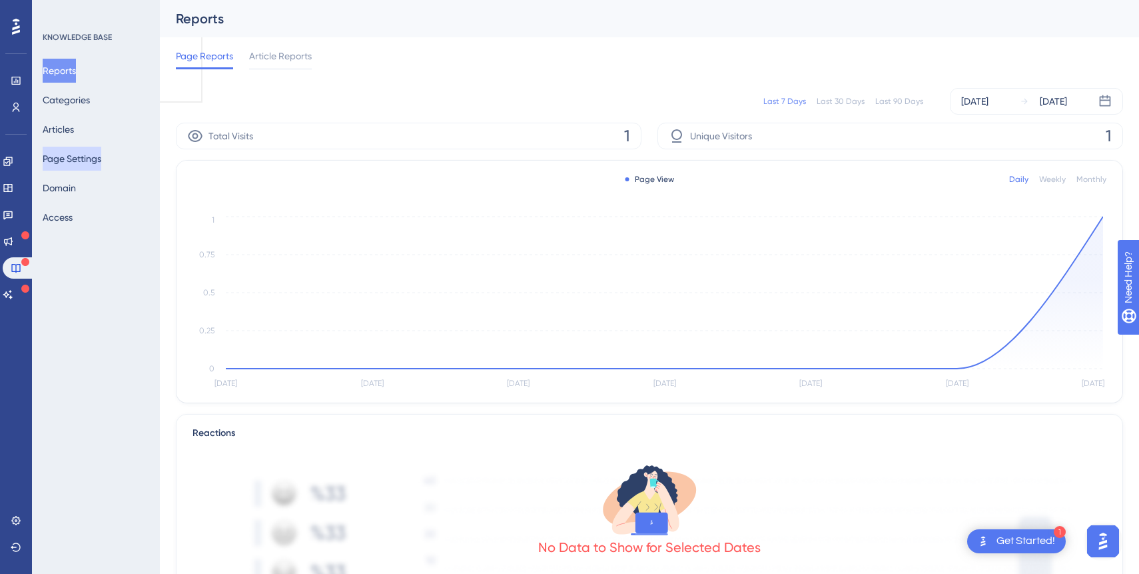
click at [85, 159] on button "Page Settings" at bounding box center [72, 159] width 59 height 24
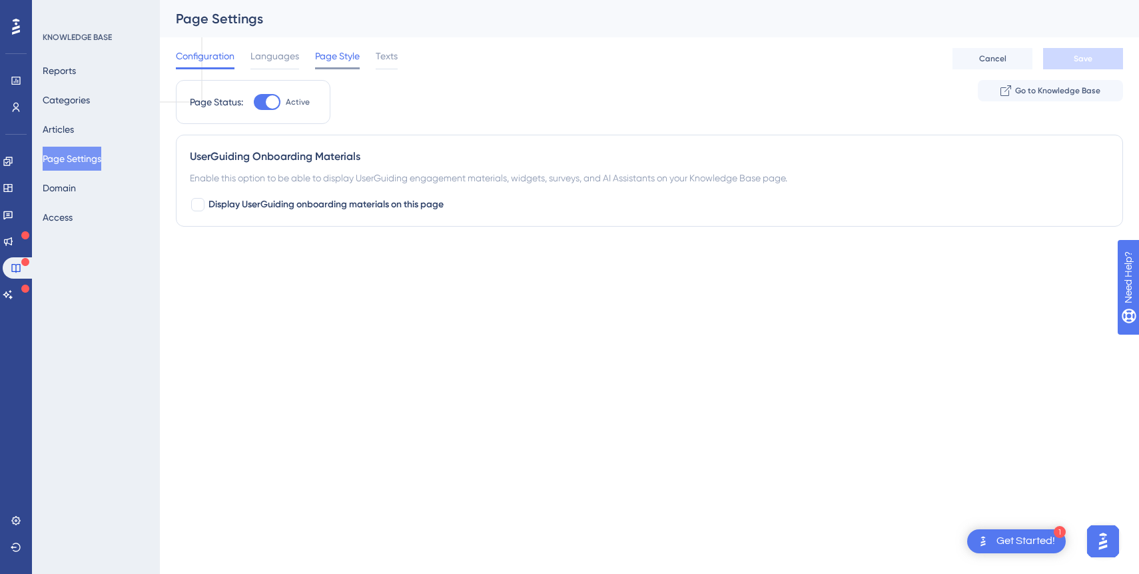
click at [348, 54] on span "Page Style" at bounding box center [337, 56] width 45 height 16
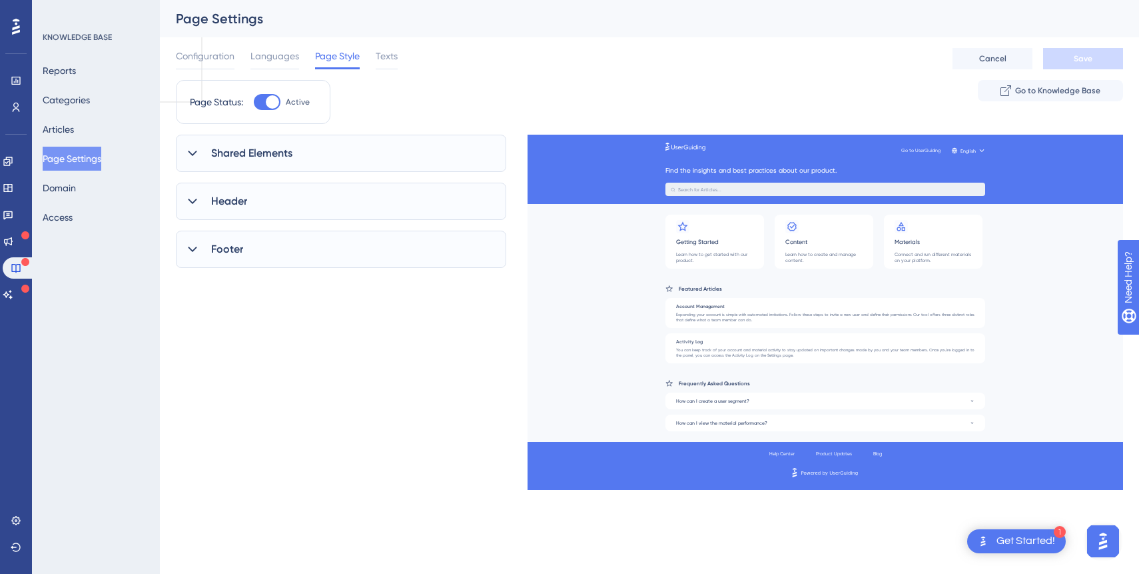
click at [307, 262] on div "Footer" at bounding box center [341, 248] width 330 height 37
click at [348, 216] on div "Header" at bounding box center [341, 201] width 330 height 37
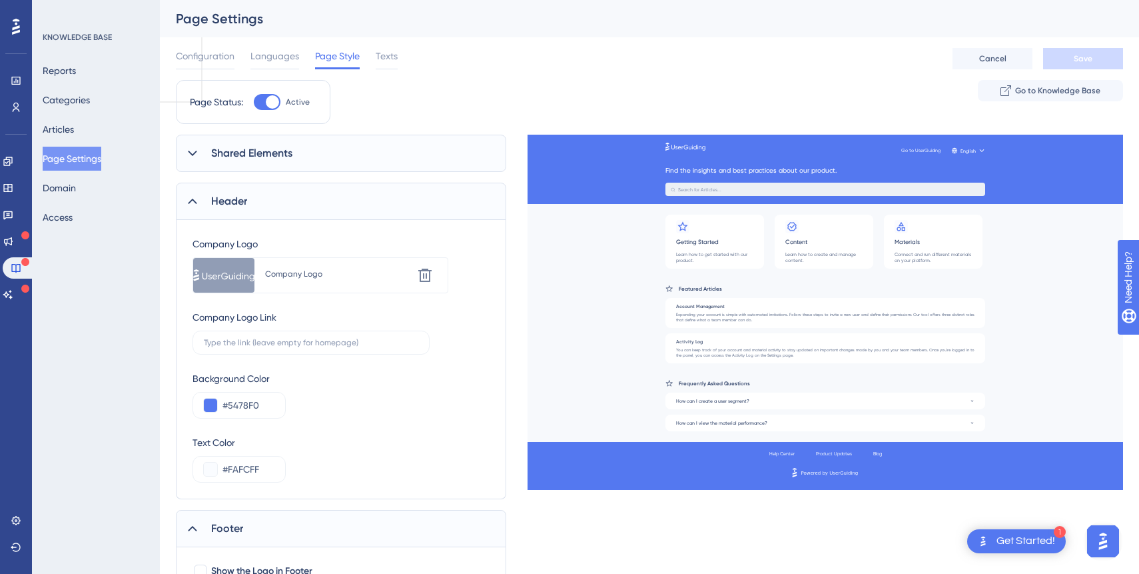
click at [429, 156] on div "Shared Elements" at bounding box center [341, 153] width 330 height 37
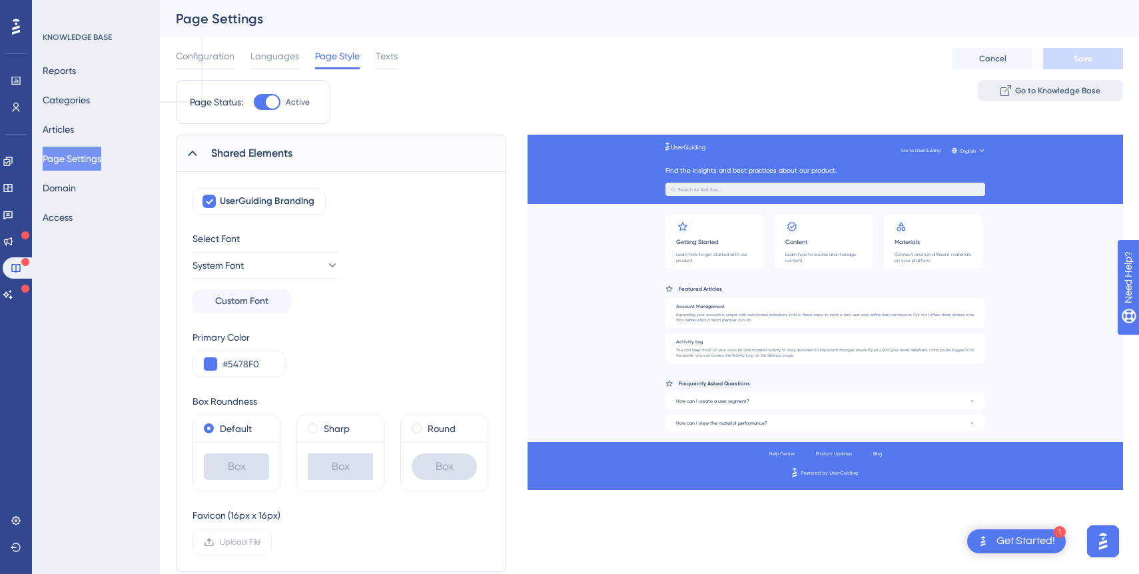
click at [1047, 84] on button "Go to Knowledge Base" at bounding box center [1050, 90] width 145 height 21
click at [706, 521] on div "Shared Elements UserGuiding Branding Select Font System Font Custom Font Primar…" at bounding box center [649, 565] width 947 height 861
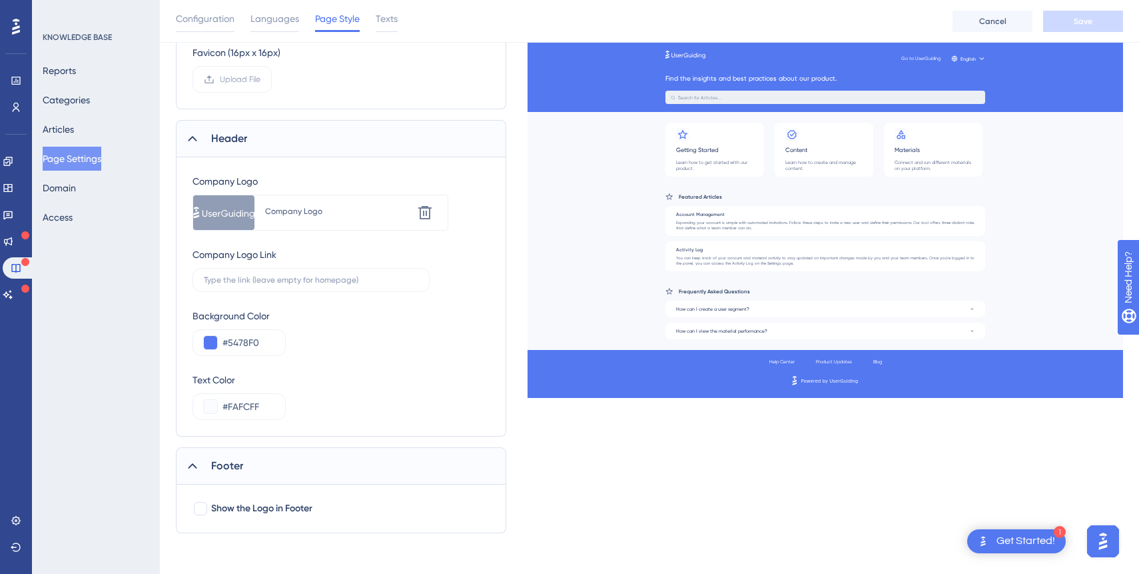
scroll to position [470, 0]
click at [13, 216] on icon at bounding box center [8, 214] width 11 height 11
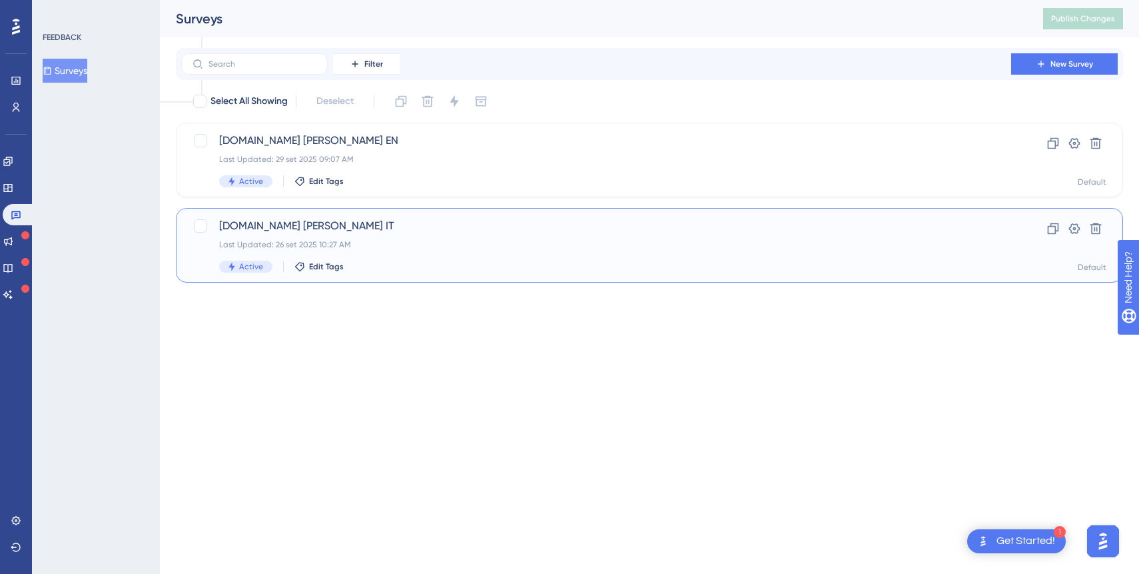
click at [418, 242] on div "Last Updated: 26 set 2025 10:27 AM" at bounding box center [596, 244] width 754 height 11
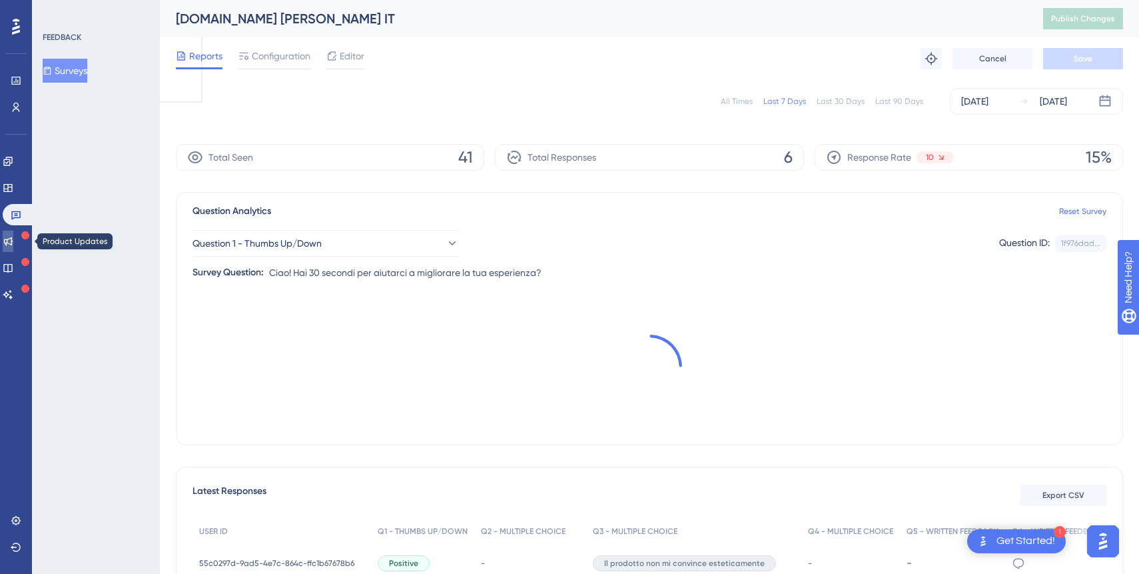
click at [13, 235] on link at bounding box center [8, 240] width 11 height 21
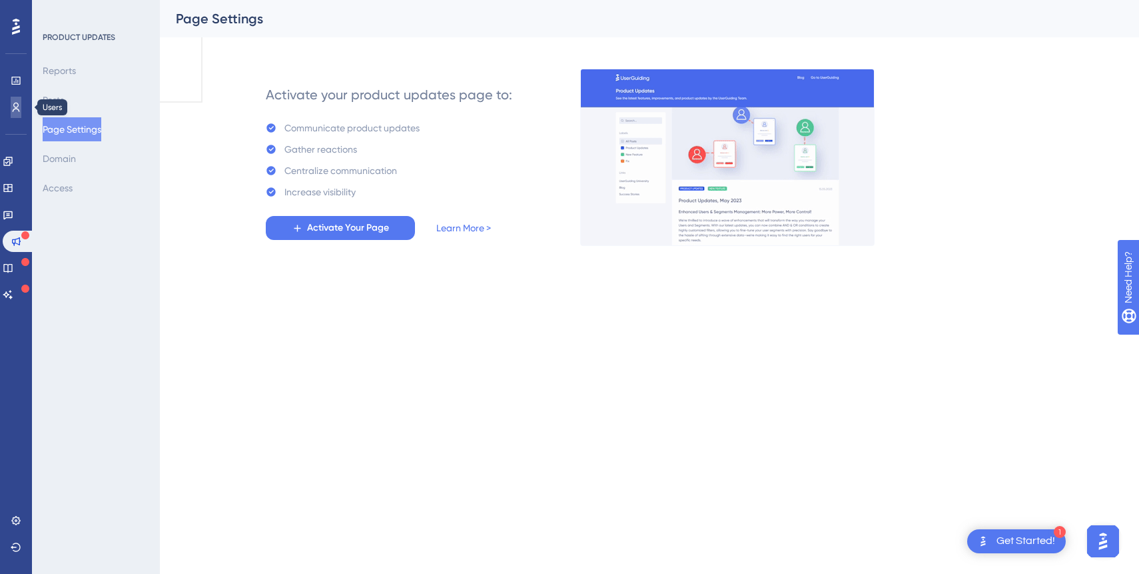
click at [17, 113] on link at bounding box center [16, 107] width 11 height 21
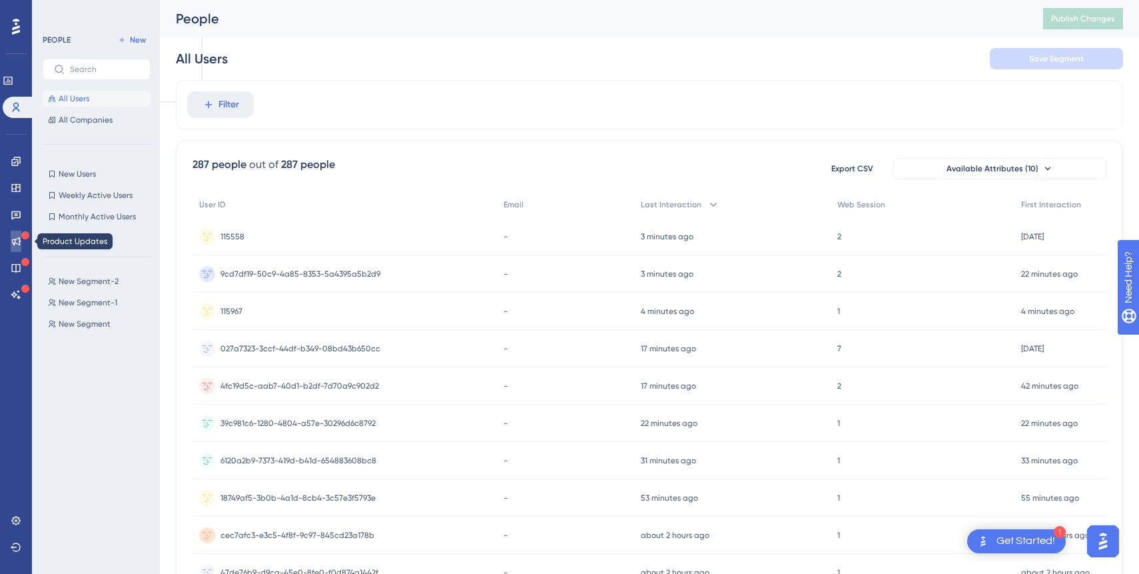
click at [15, 242] on icon at bounding box center [16, 241] width 9 height 9
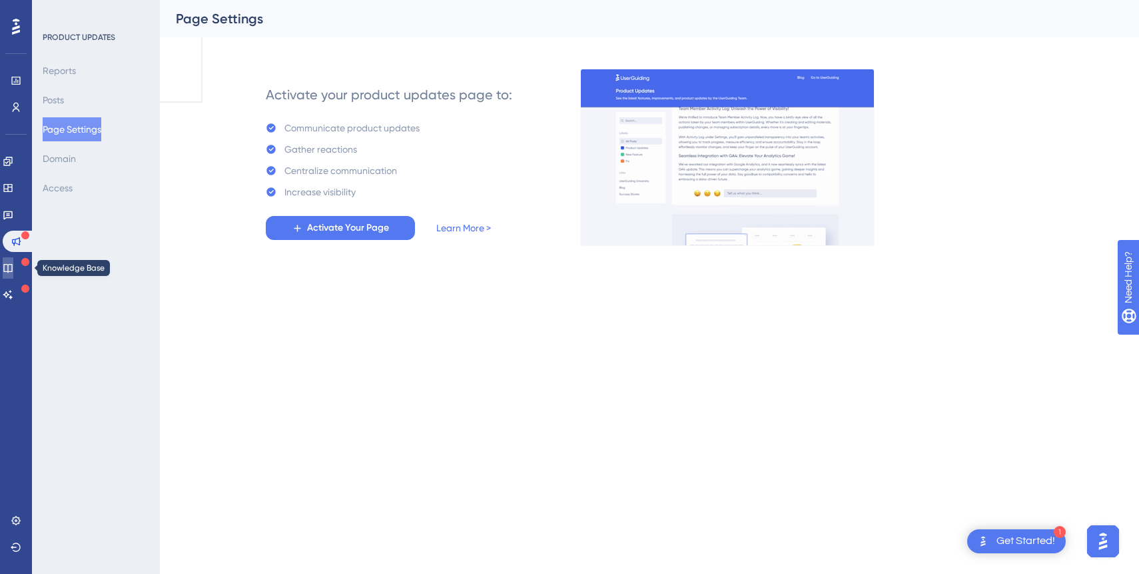
click at [13, 270] on icon at bounding box center [8, 267] width 11 height 11
